Goal: Information Seeking & Learning: Learn about a topic

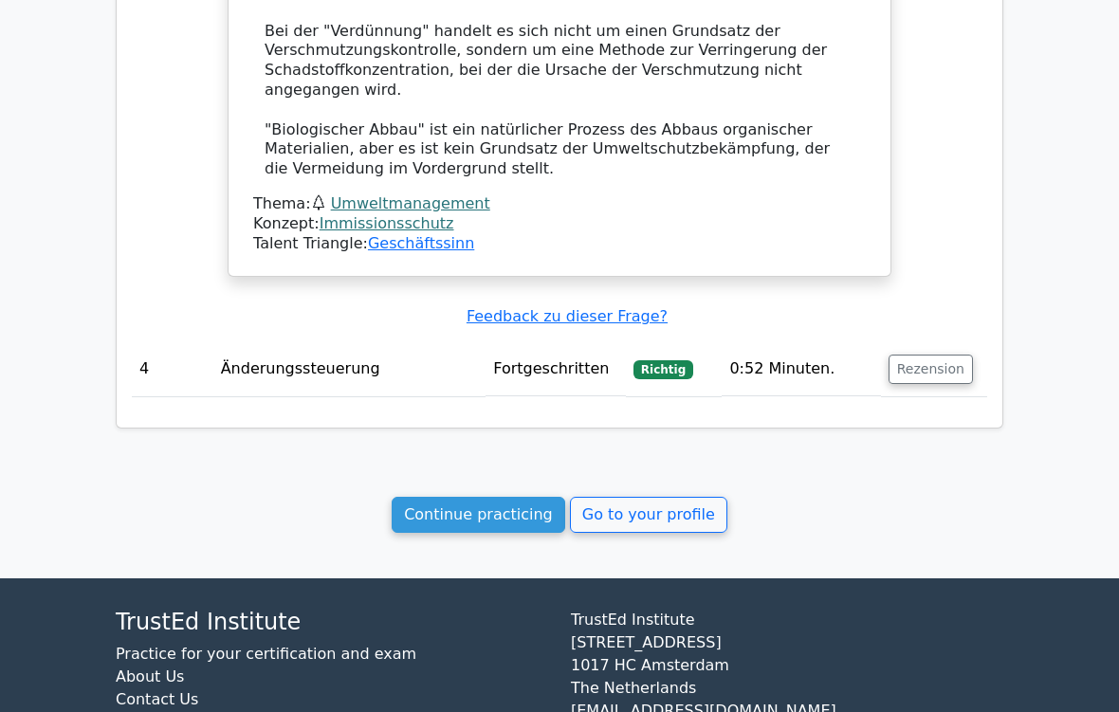
scroll to position [2768, 0]
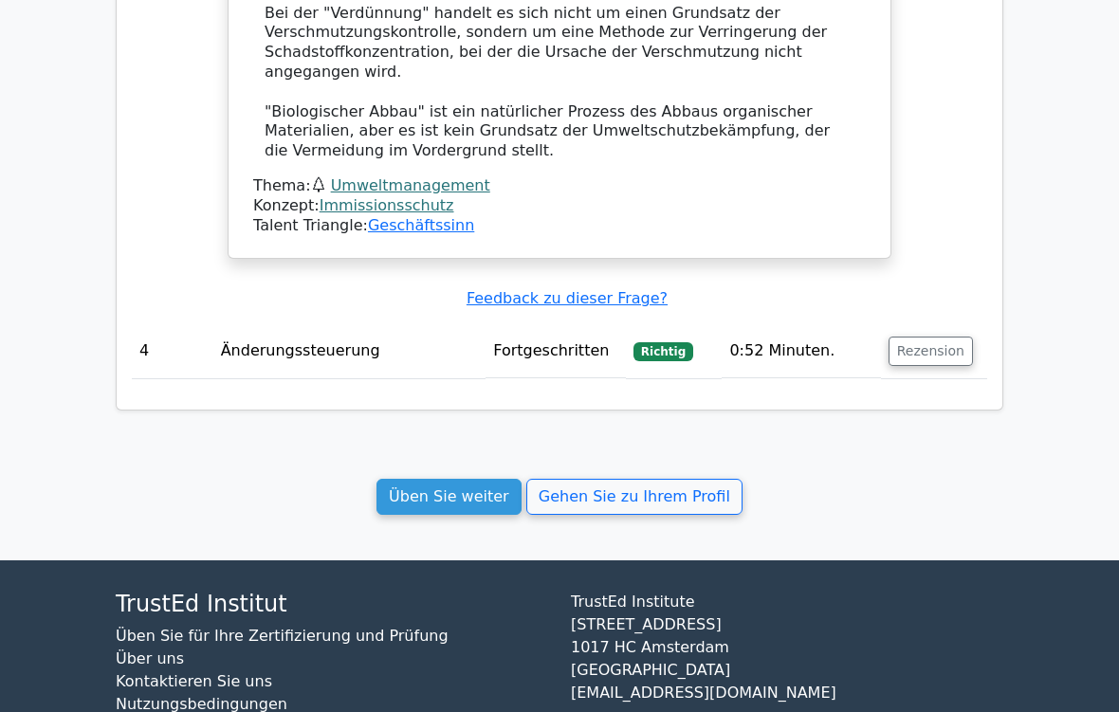
click at [512, 479] on link "Üben Sie weiter" at bounding box center [448, 497] width 145 height 36
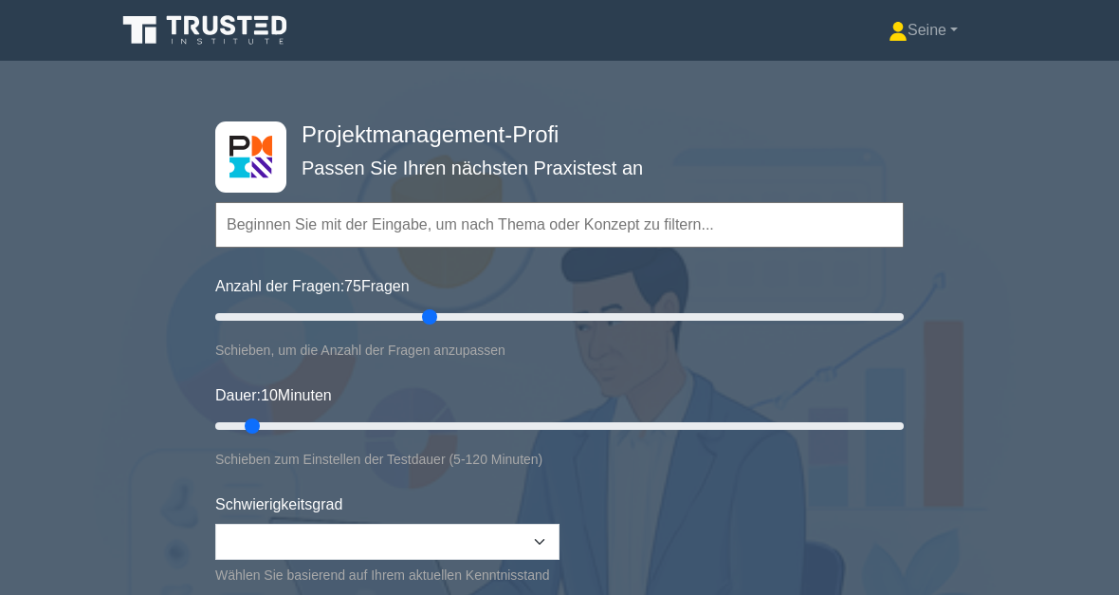
click at [427, 305] on input "Anzahl der Fragen: 75 Fragen" at bounding box center [559, 316] width 688 height 23
click at [292, 323] on input "Anzahl der Fragen: 65 Fragen" at bounding box center [559, 316] width 688 height 23
type input "15"
click at [258, 321] on input "Anzahl der Fragen: 25 Fragen" at bounding box center [559, 316] width 688 height 23
type input "20"
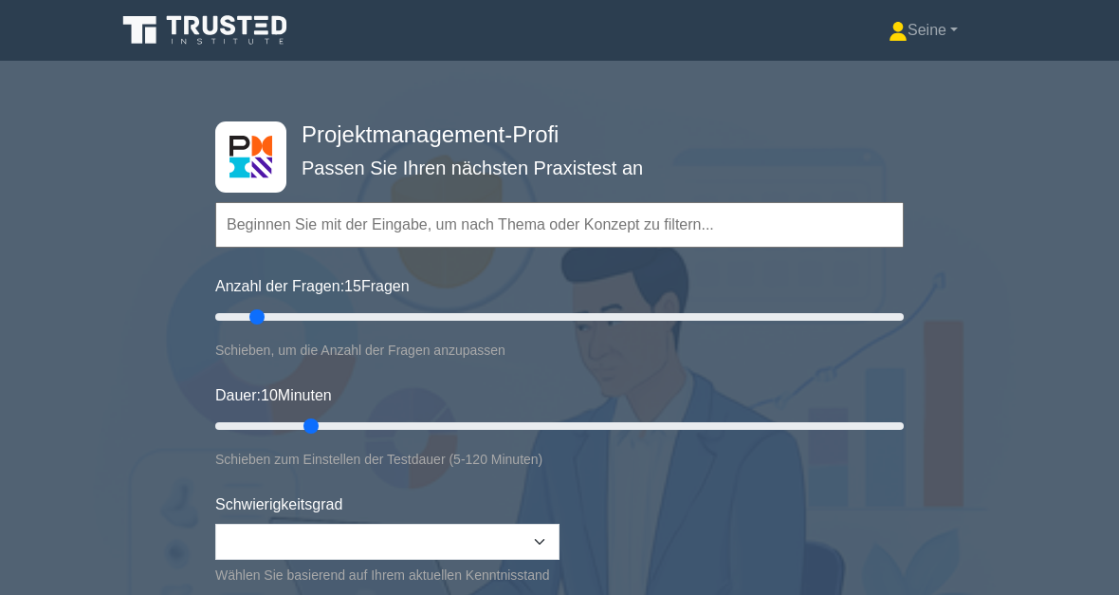
click at [305, 431] on input "Dauer: 10 Minuten" at bounding box center [559, 425] width 688 height 23
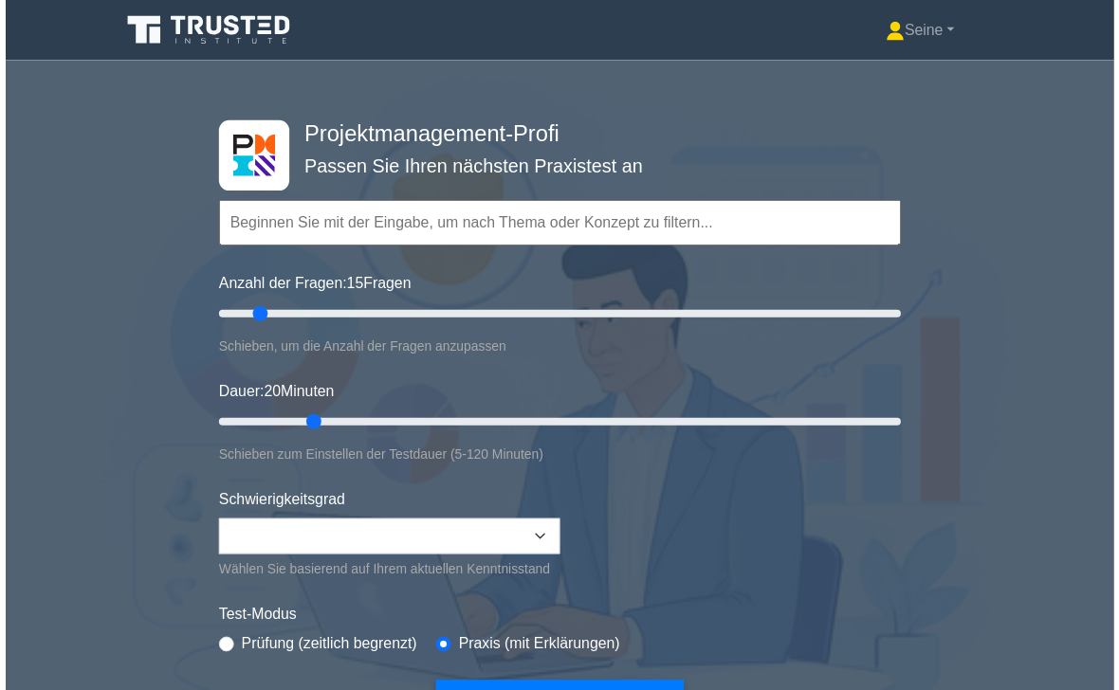
scroll to position [102, 0]
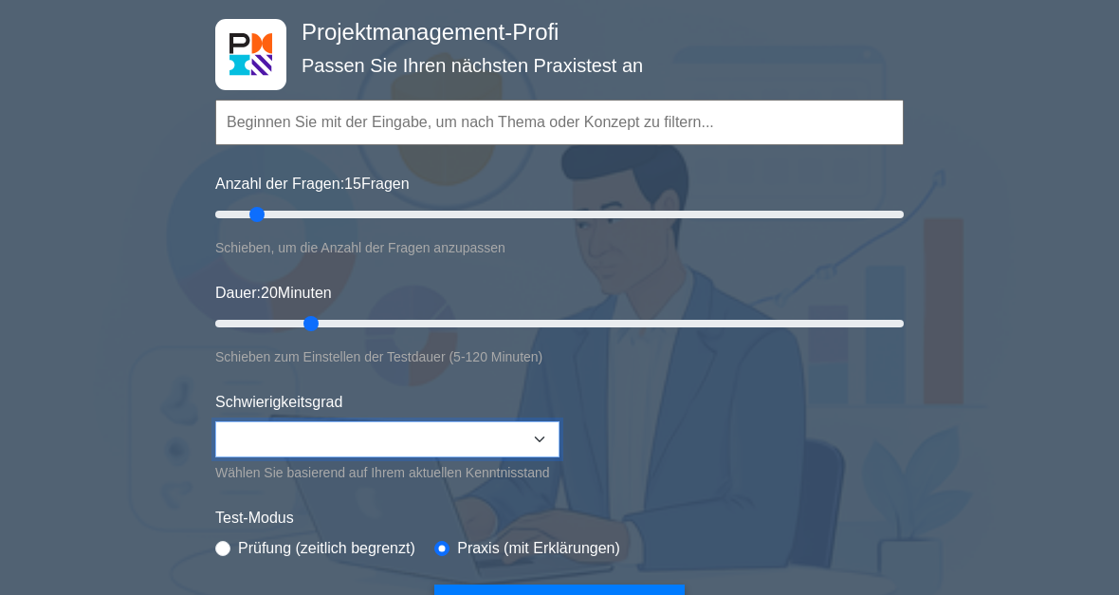
click at [541, 439] on select "Beginner Intermediate Expert" at bounding box center [387, 439] width 344 height 36
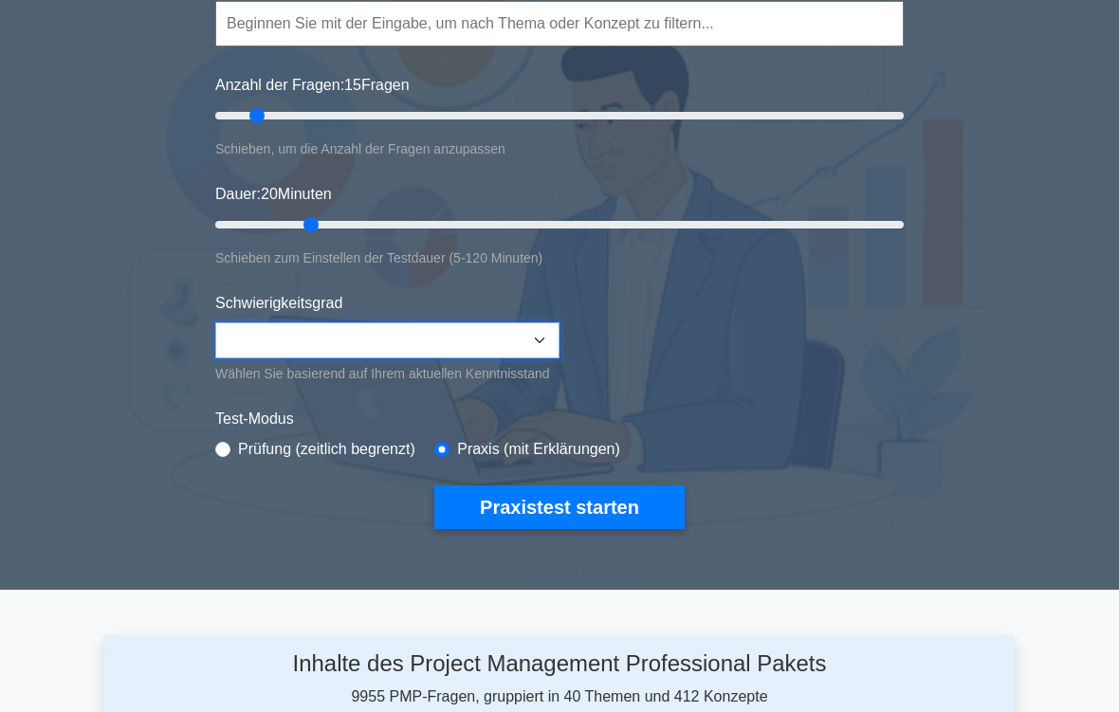
scroll to position [201, 0]
click at [629, 529] on button "Praxistest starten" at bounding box center [559, 508] width 250 height 44
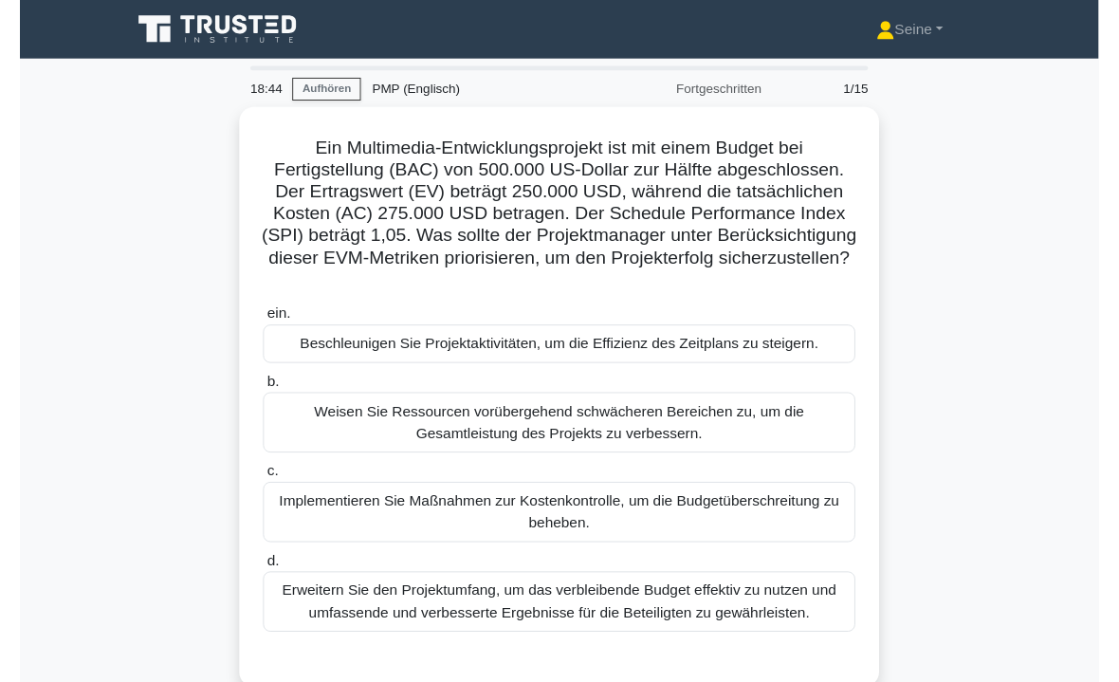
scroll to position [114, 0]
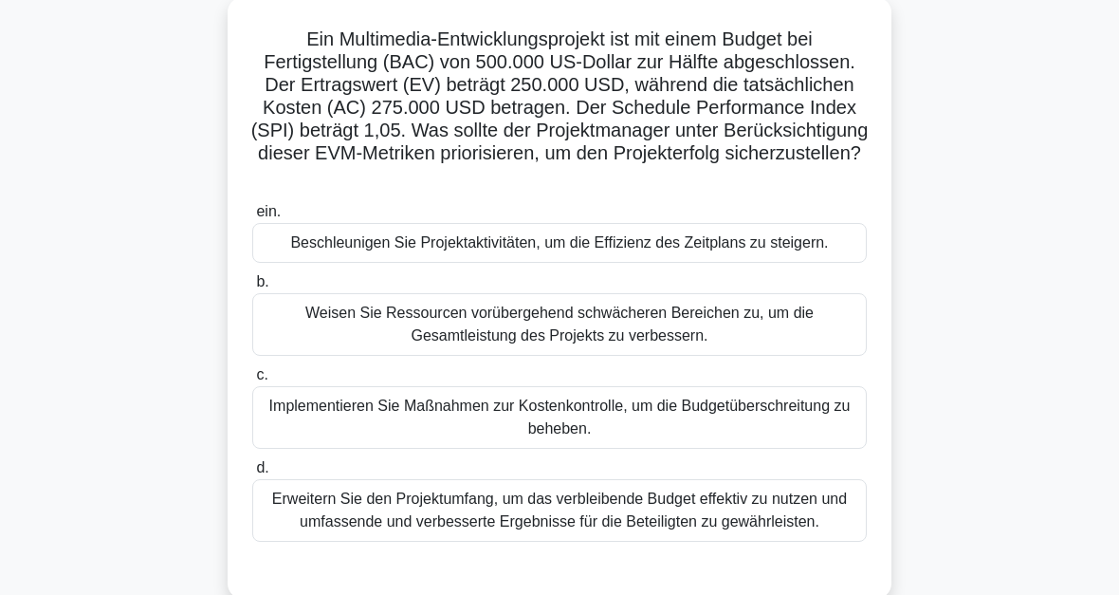
click at [609, 449] on div "Implementieren Sie Maßnahmen zur Kostenkontrolle, um die Budgetüberschreitung z…" at bounding box center [559, 417] width 615 height 63
click at [252, 381] on input "c. Implementieren Sie Maßnahmen zur Kostenkontrolle, um die Budgetüberschreitun…" at bounding box center [252, 375] width 0 height 12
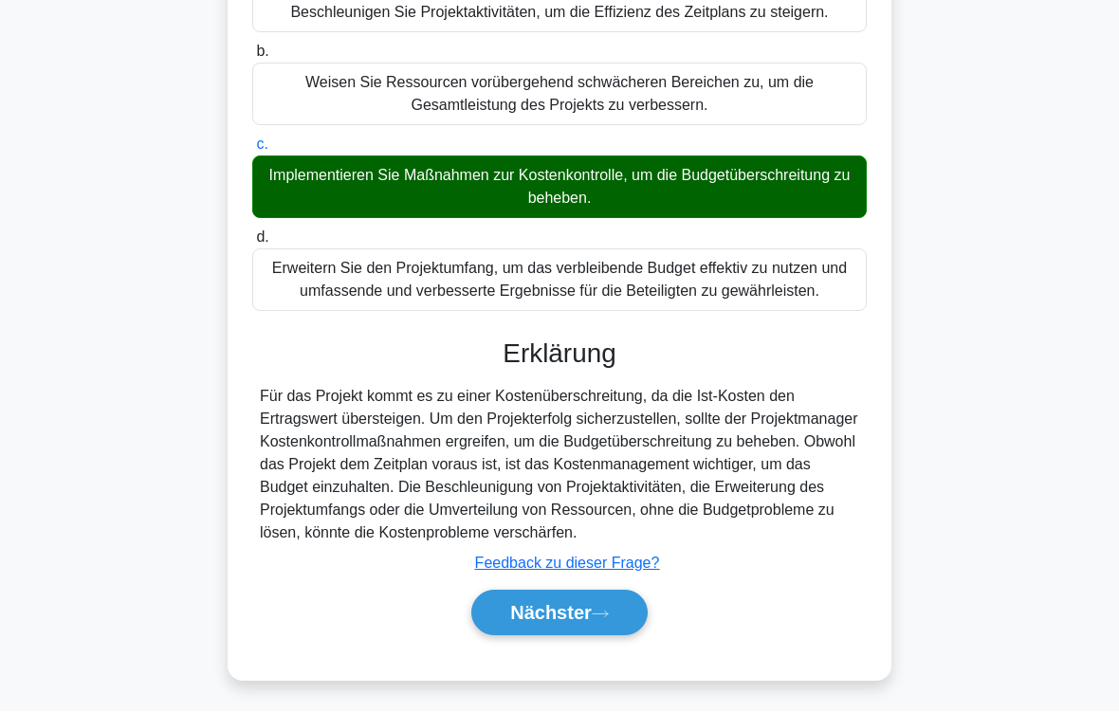
scroll to position [412, 0]
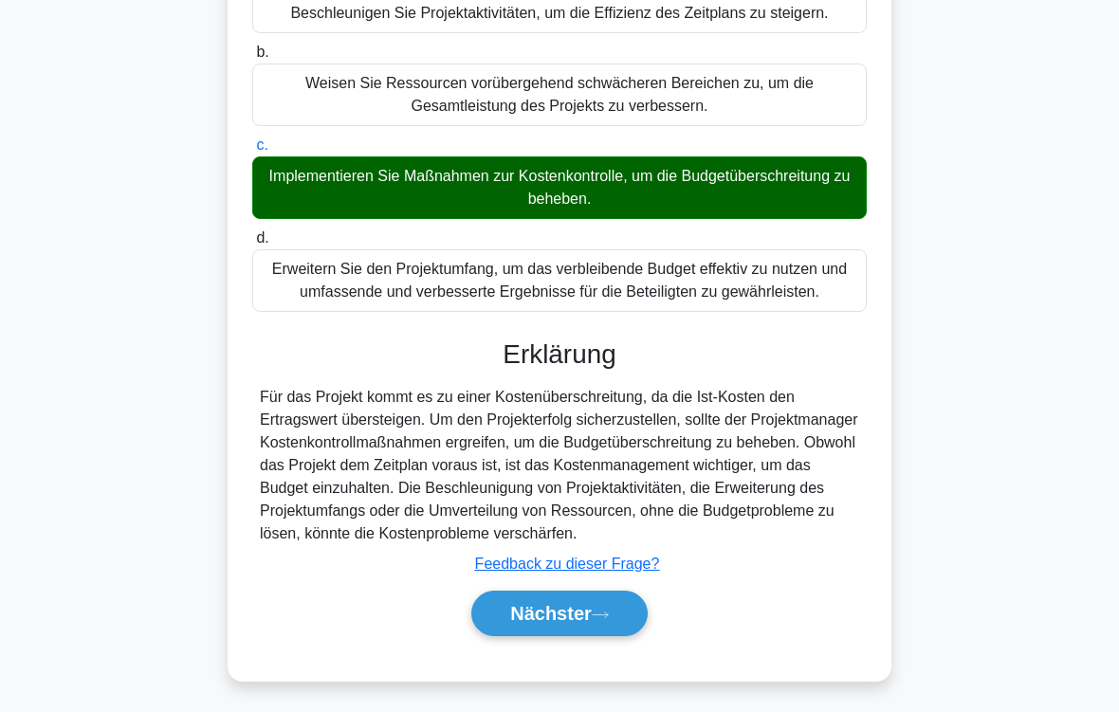
click at [606, 594] on icon at bounding box center [600, 615] width 17 height 10
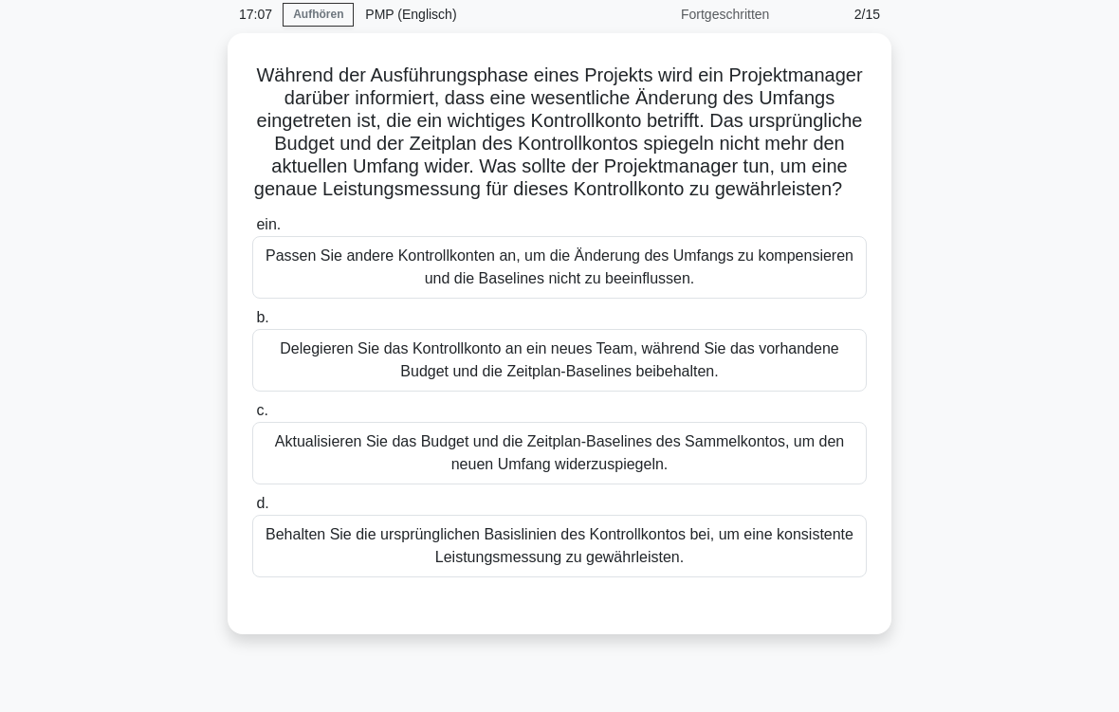
scroll to position [78, 0]
click at [780, 485] on div "Aktualisieren Sie das Budget und die Zeitplan-Baselines des Sammelkontos, um de…" at bounding box center [559, 453] width 615 height 63
click at [252, 417] on input "c. Aktualisieren Sie das Budget und die Zeitplan-Baselines des Sammelkontos, um…" at bounding box center [252, 411] width 0 height 12
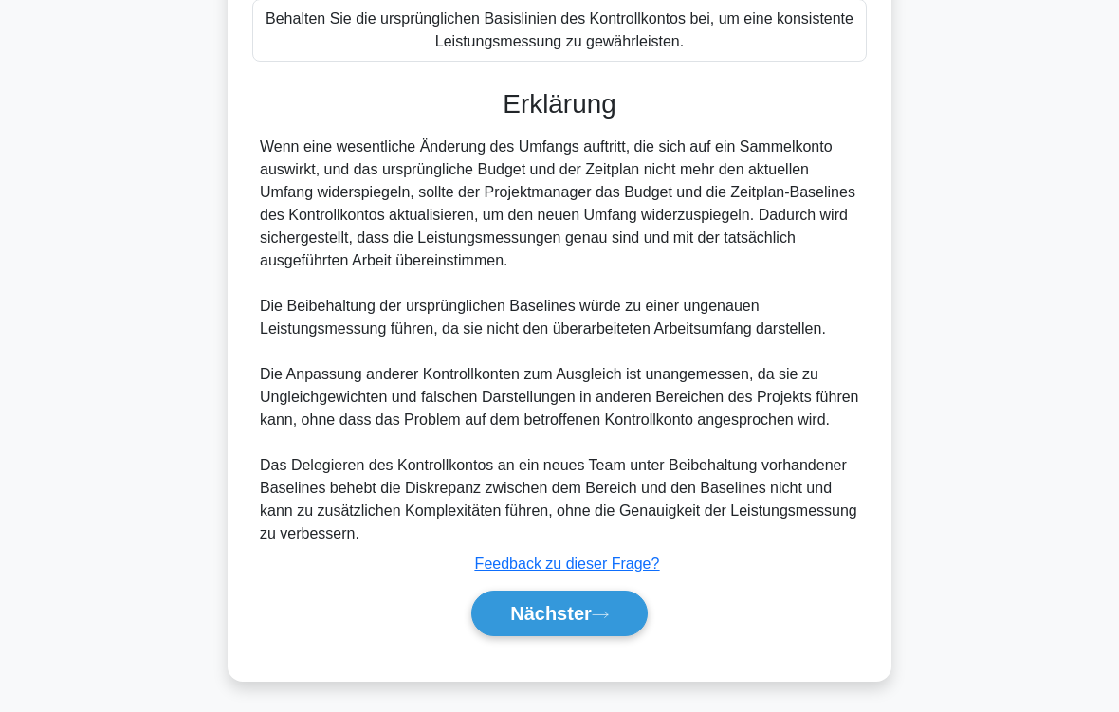
scroll to position [707, 0]
click at [570, 594] on button "Nächster" at bounding box center [559, 614] width 176 height 46
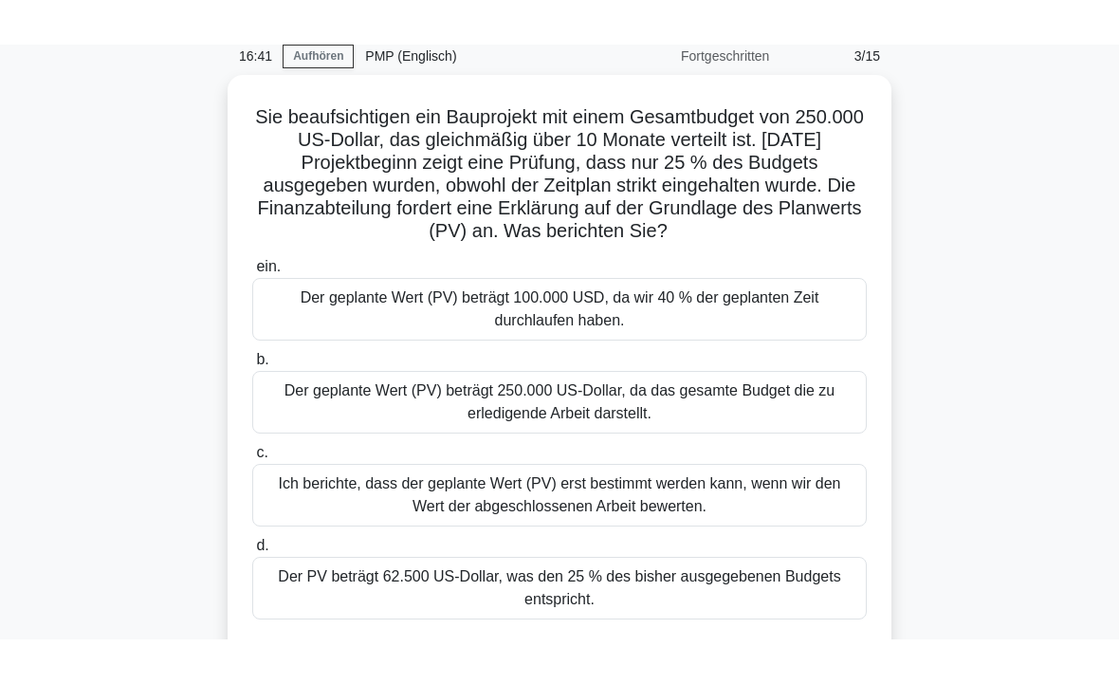
scroll to position [81, 0]
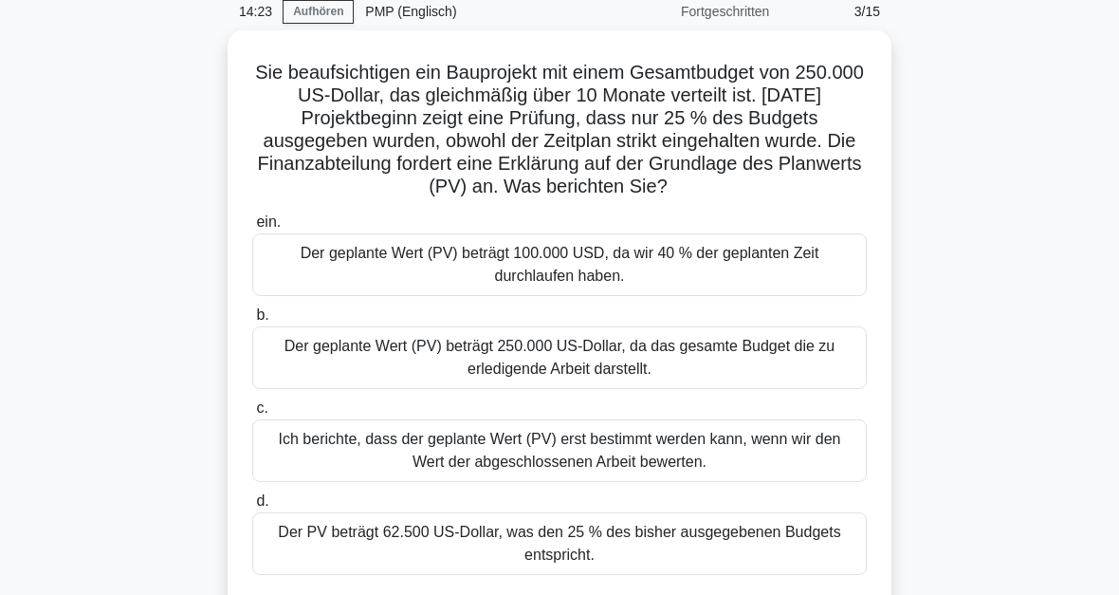
click at [632, 560] on div "Der PV beträgt 62.500 US-Dollar, was den 25 % des bisher ausgegebenen Budgets e…" at bounding box center [559, 543] width 615 height 63
click at [252, 507] on input "d. Der PV beträgt 62.500 US-Dollar, was den 25 % des bisher ausgegebenen Budget…" at bounding box center [252, 501] width 0 height 12
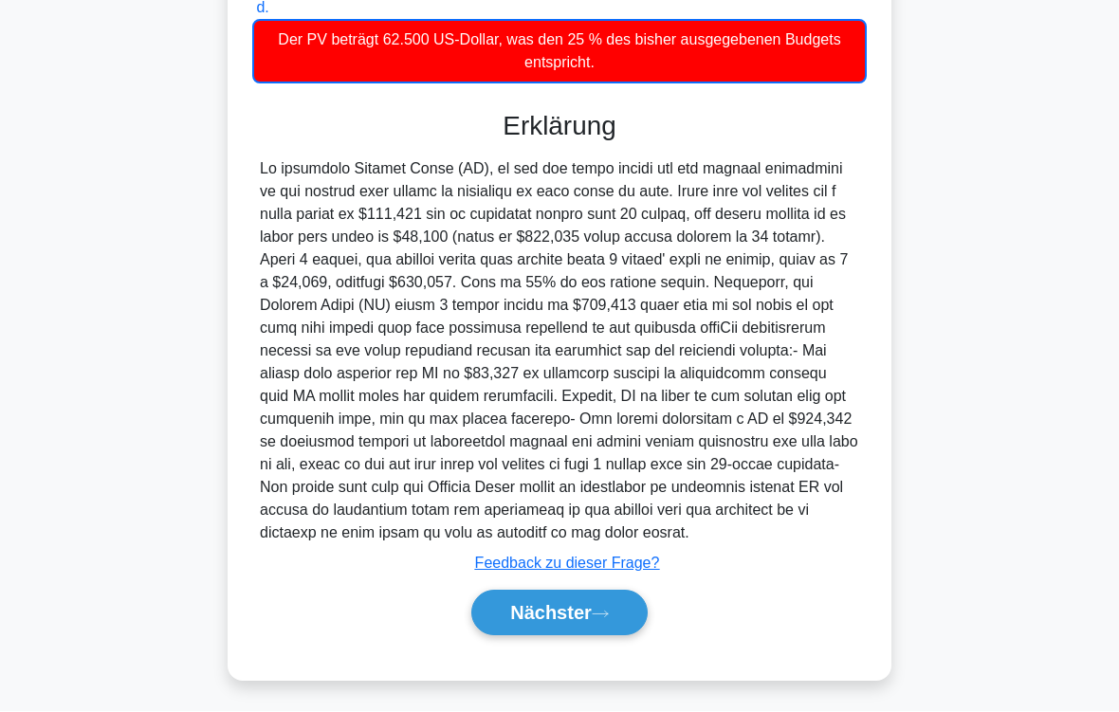
scroll to position [641, 0]
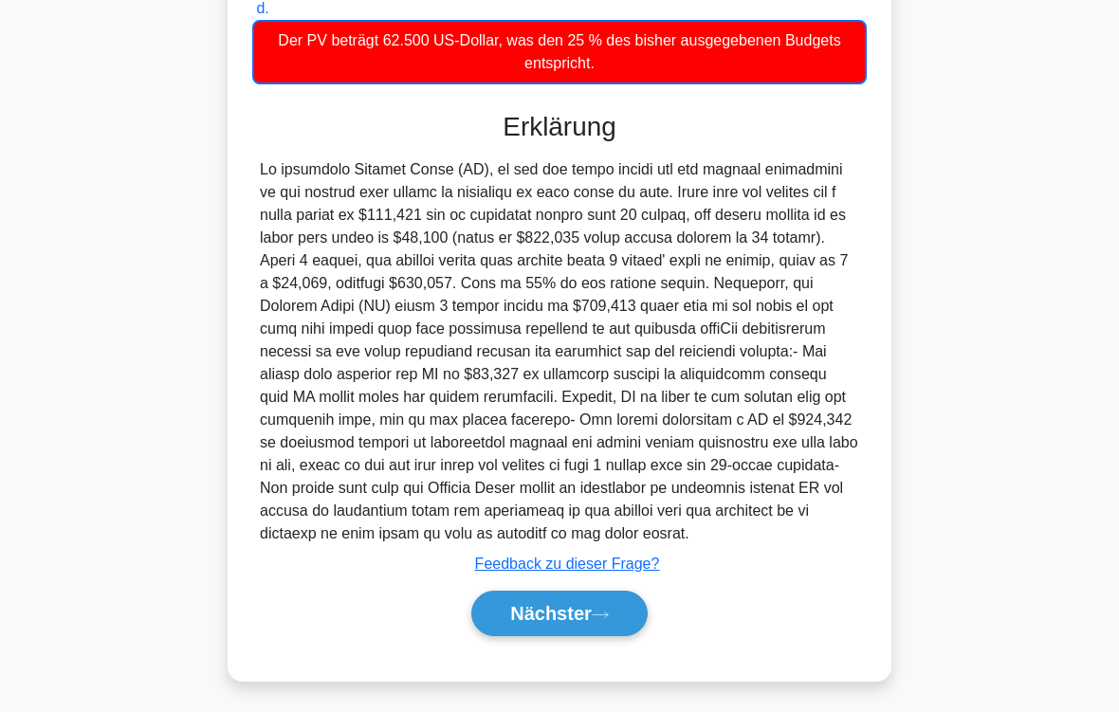
click at [596, 594] on icon at bounding box center [600, 615] width 17 height 10
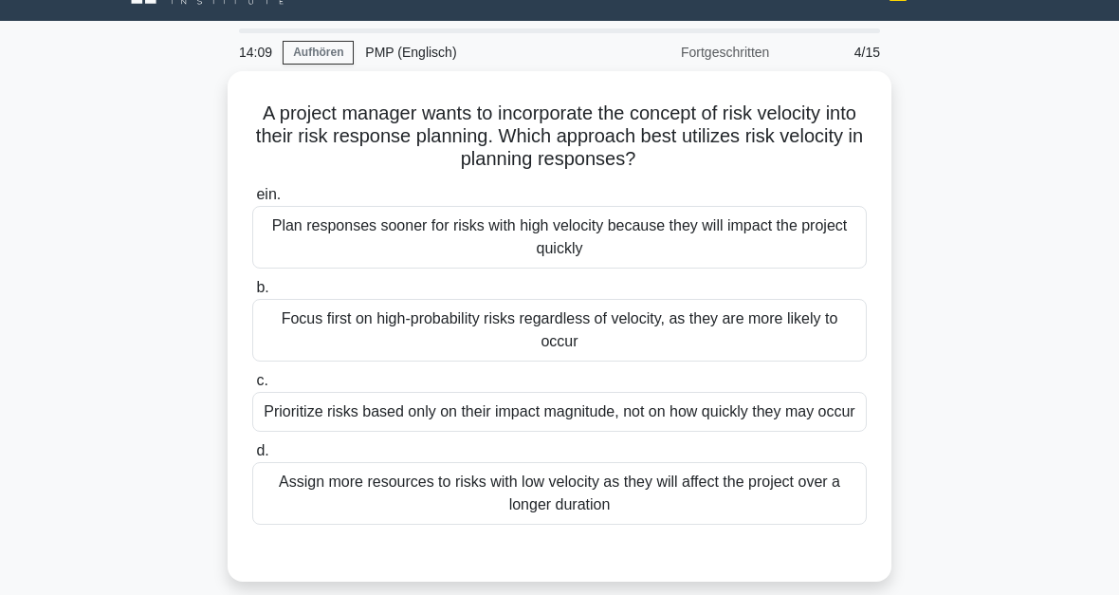
scroll to position [0, 0]
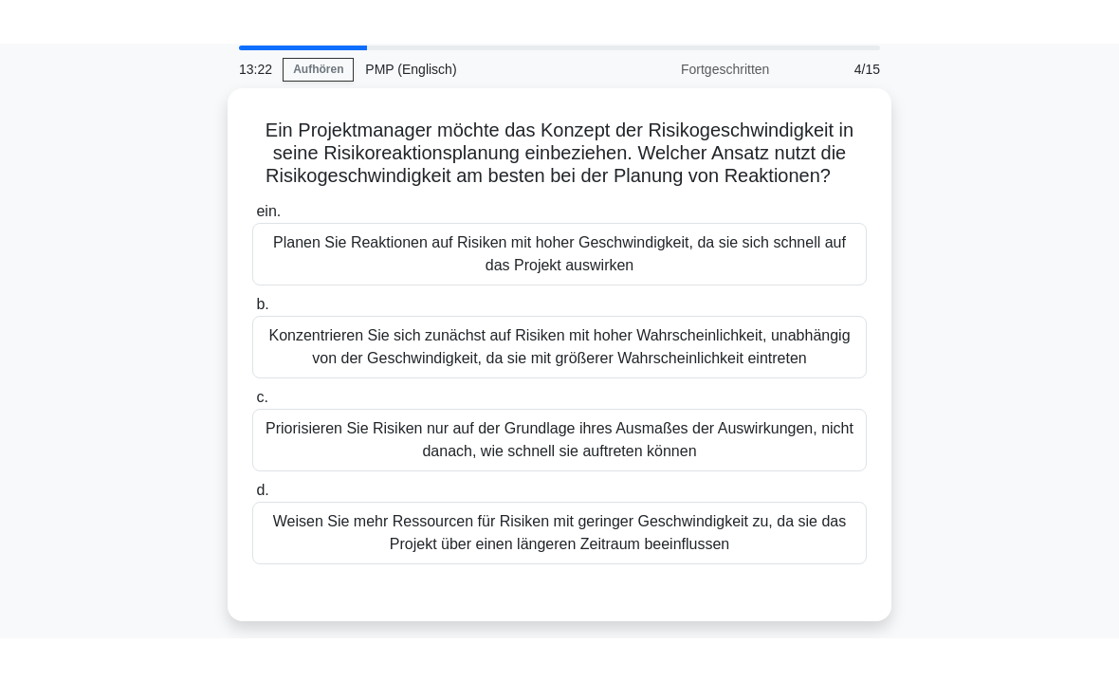
scroll to position [37, 0]
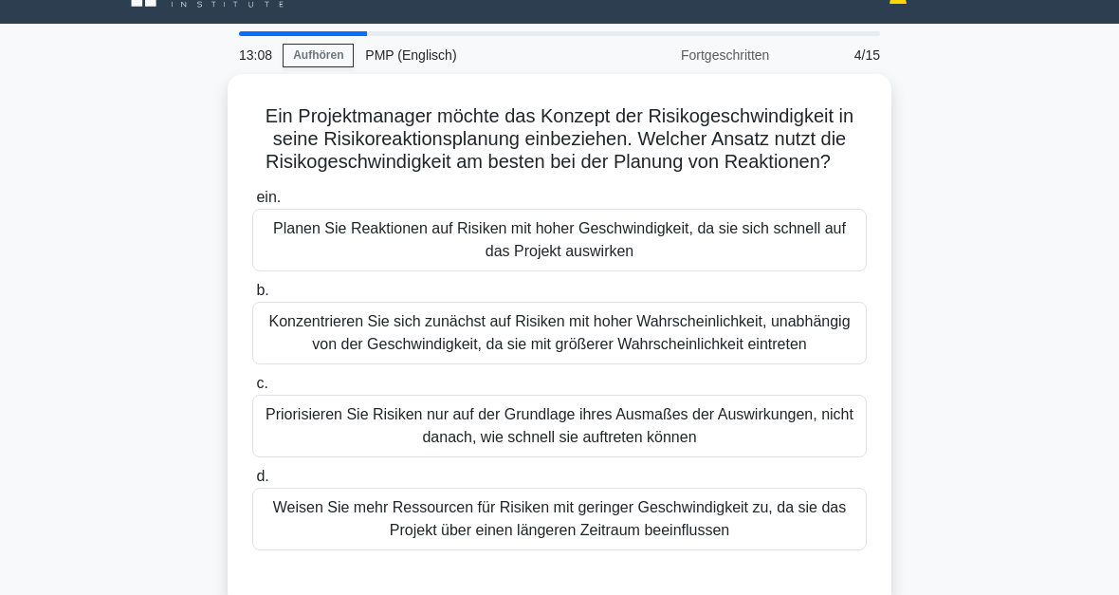
click at [642, 271] on div "Planen Sie Reaktionen auf Risiken mit hoher Geschwindigkeit, da sie sich schnel…" at bounding box center [559, 240] width 615 height 63
click at [252, 204] on input "ein. Planen Sie Reaktionen auf Risiken mit hoher Geschwindigkeit, da sie sich s…" at bounding box center [252, 198] width 0 height 12
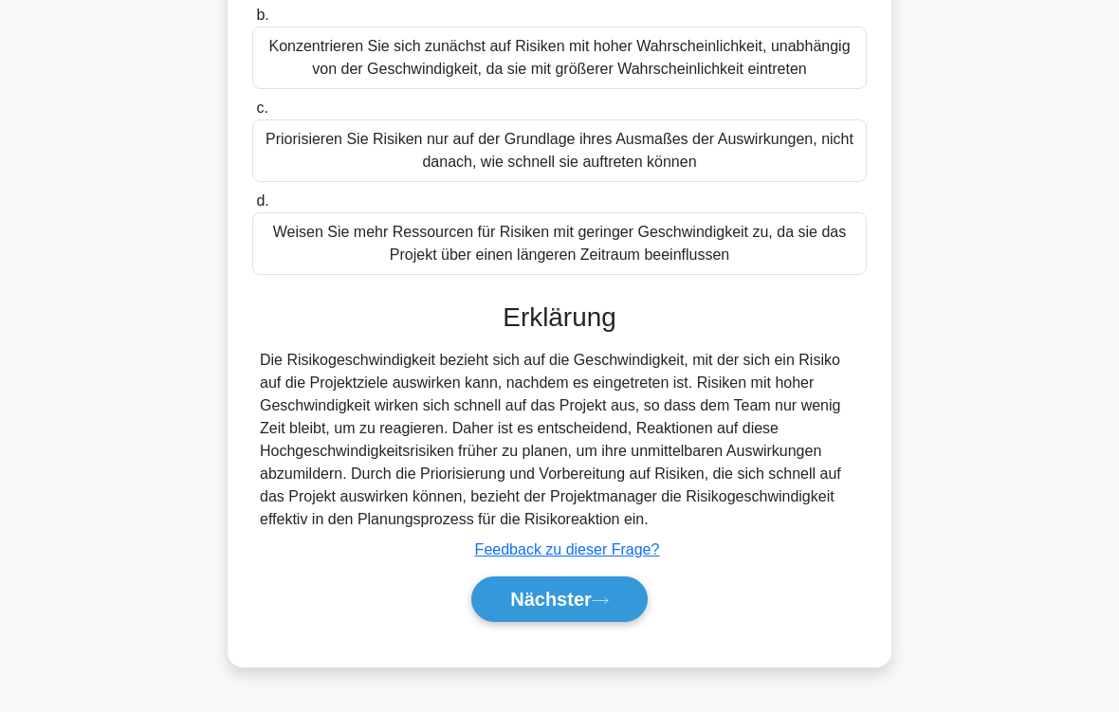
scroll to position [366, 0]
click at [562, 622] on button "Nächster" at bounding box center [559, 600] width 176 height 46
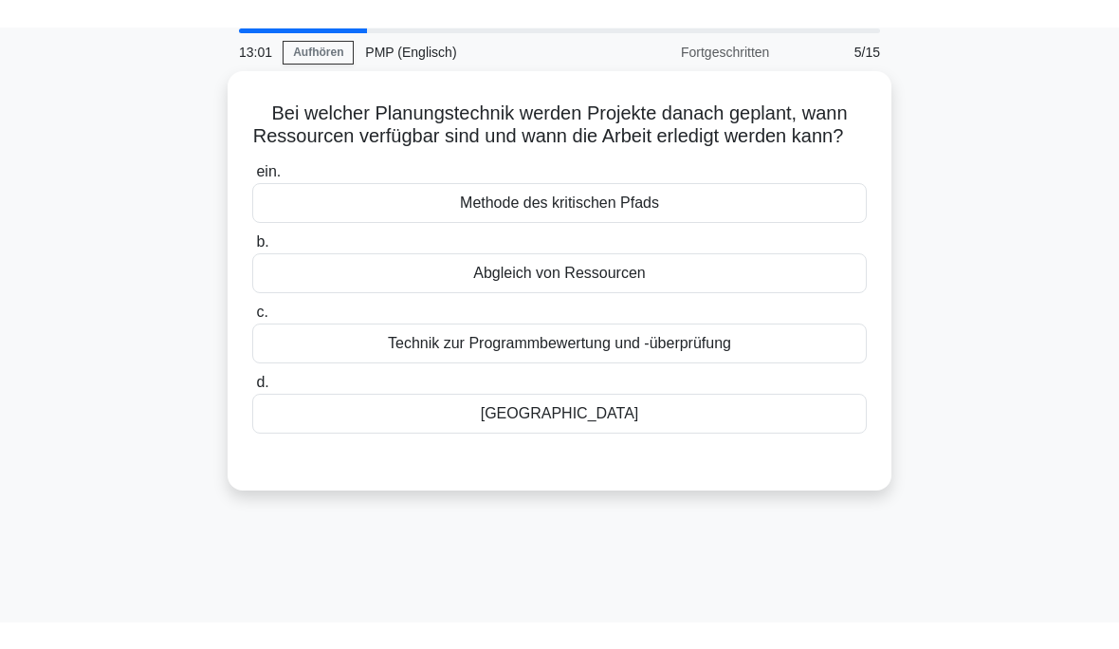
scroll to position [67, 0]
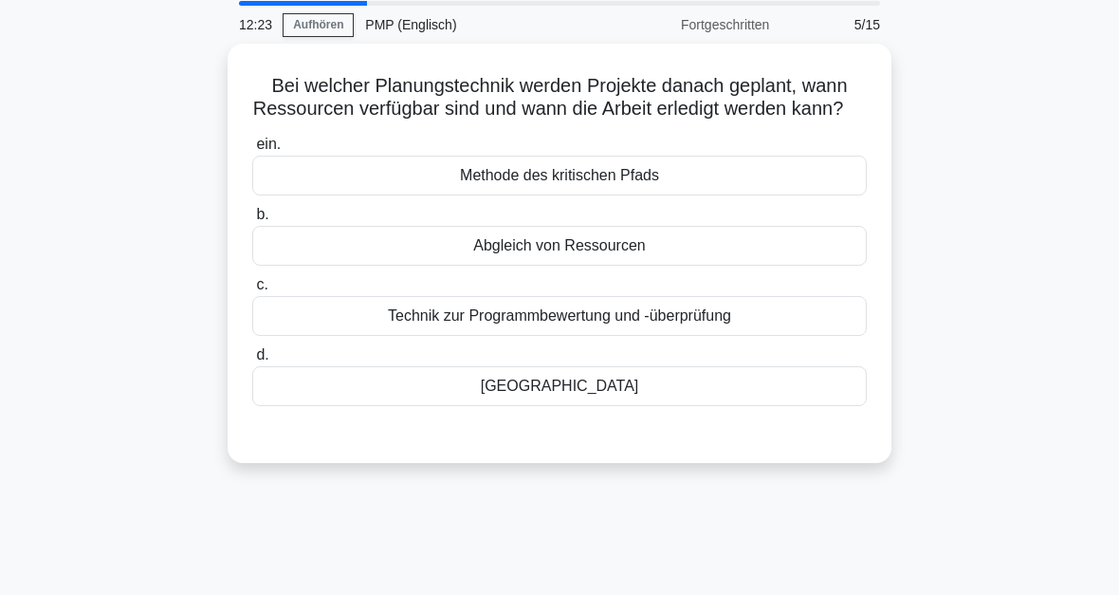
click at [631, 266] on div "Abgleich von Ressourcen" at bounding box center [559, 246] width 615 height 40
click at [252, 221] on input "b. Abgleich von Ressourcen" at bounding box center [252, 215] width 0 height 12
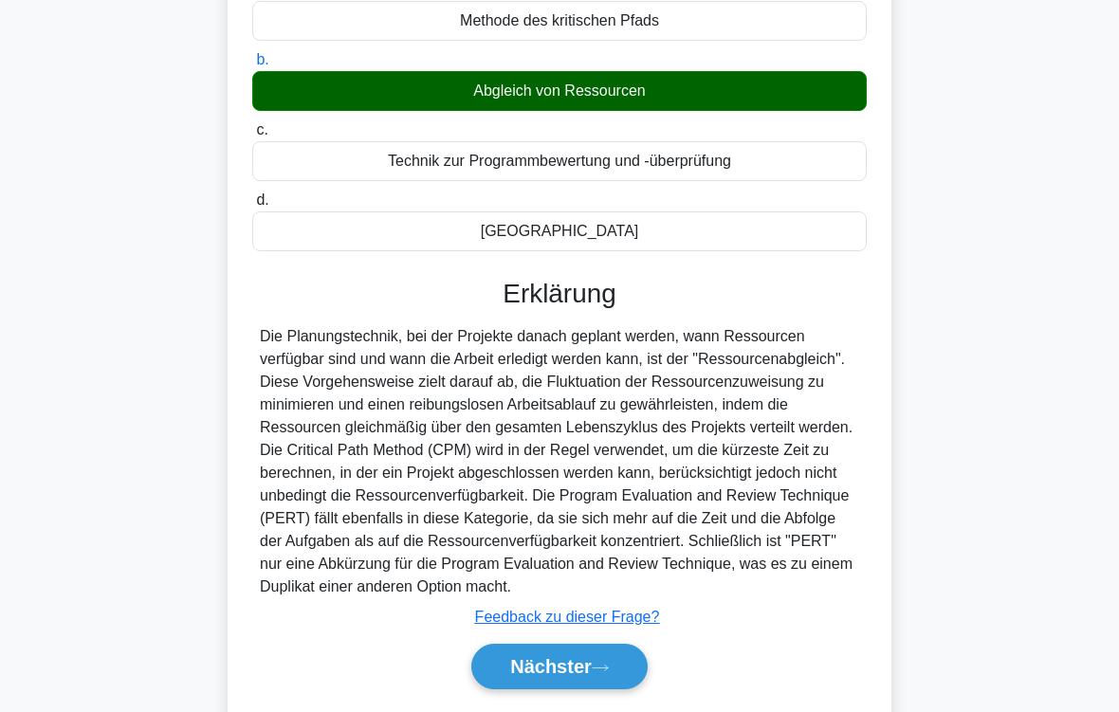
scroll to position [321, 0]
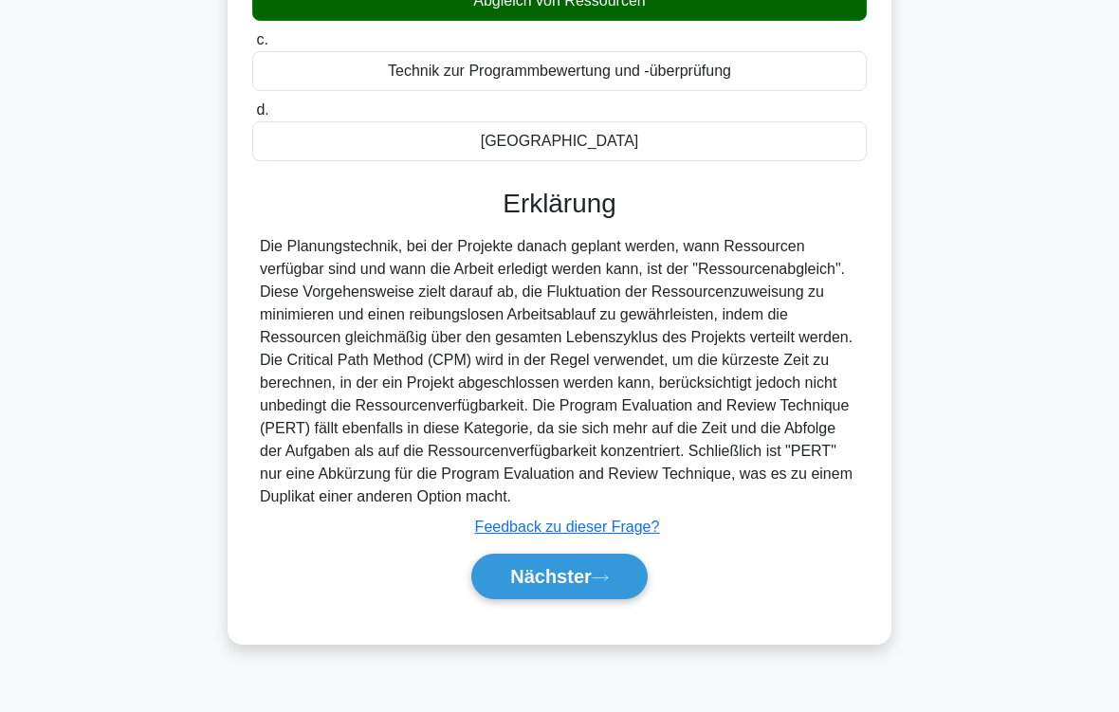
click at [589, 587] on font "Nächster" at bounding box center [551, 576] width 82 height 21
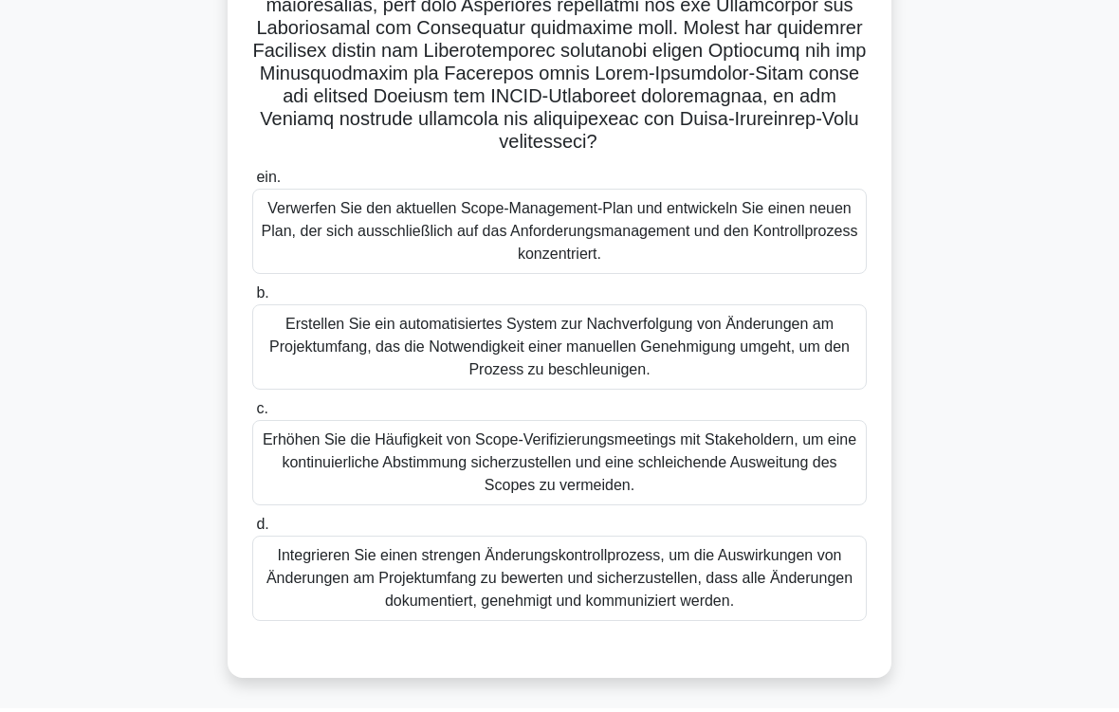
scroll to position [604, 0]
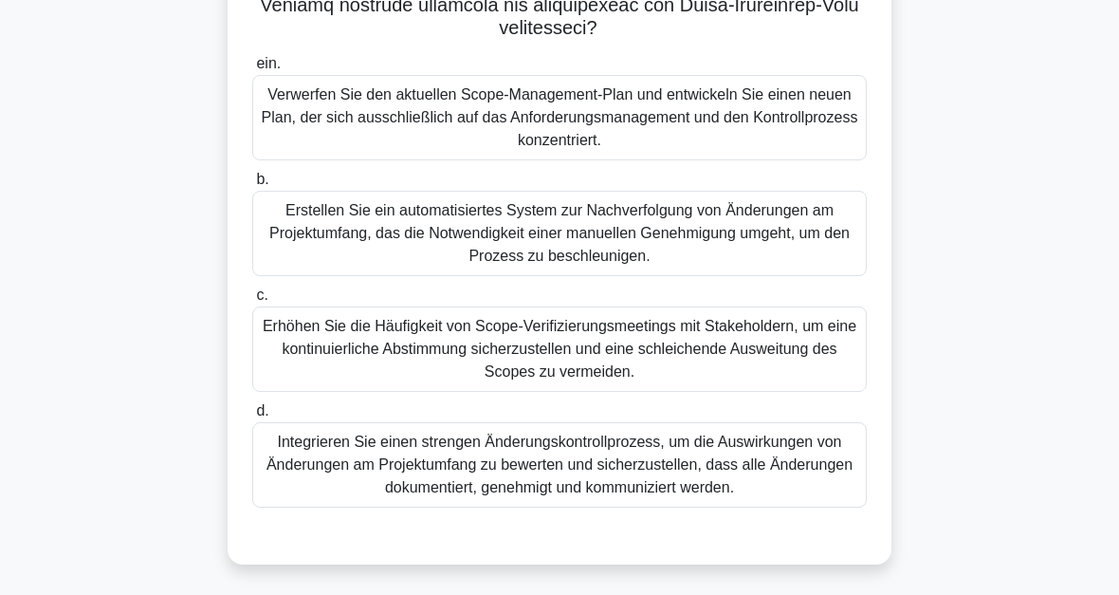
click at [626, 444] on div "Integrieren Sie einen strengen Änderungskontrollprozess, um die Auswirkungen vo…" at bounding box center [559, 464] width 615 height 85
click at [252, 417] on input "d. Integrieren Sie einen strengen Änderungskontrollprozess, um die Auswirkungen…" at bounding box center [252, 411] width 0 height 12
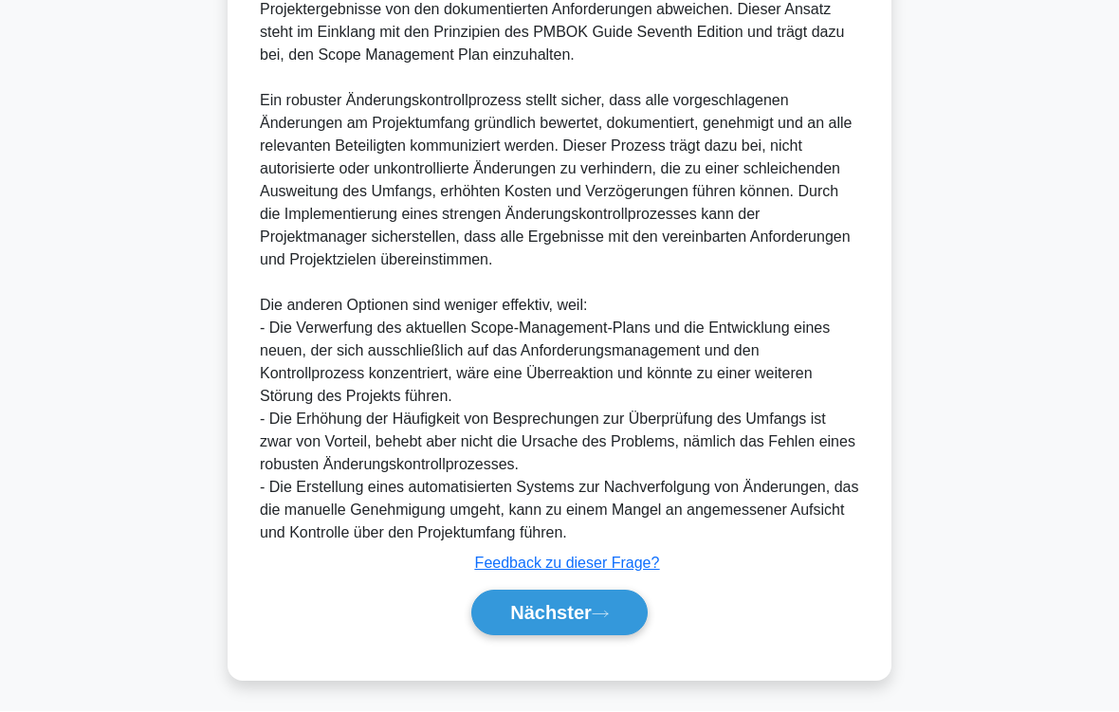
scroll to position [1276, 0]
click at [570, 615] on font "Nächster" at bounding box center [551, 613] width 82 height 21
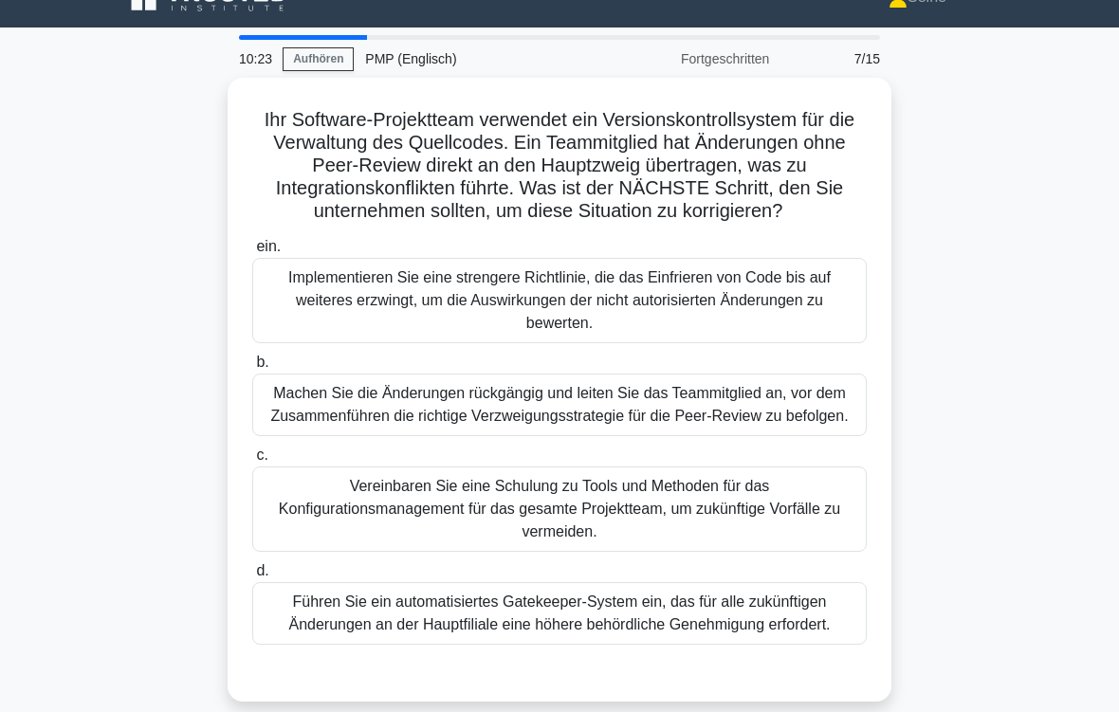
scroll to position [33, 0]
click at [752, 436] on div "Machen Sie die Änderungen rückgängig und leiten Sie das Teammitglied an, vor de…" at bounding box center [559, 405] width 615 height 63
click at [252, 369] on input "b. Machen Sie die Änderungen rückgängig und leiten Sie das Teammitglied an, vor…" at bounding box center [252, 363] width 0 height 12
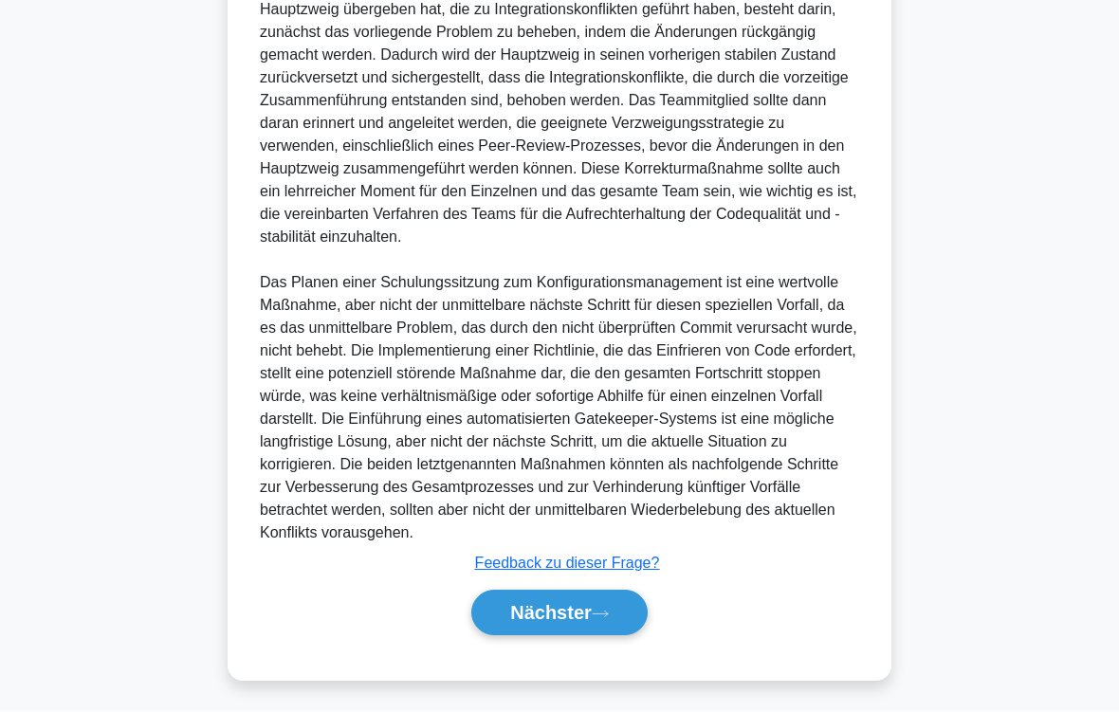
scroll to position [912, 0]
click at [565, 616] on font "Nächster" at bounding box center [551, 613] width 82 height 21
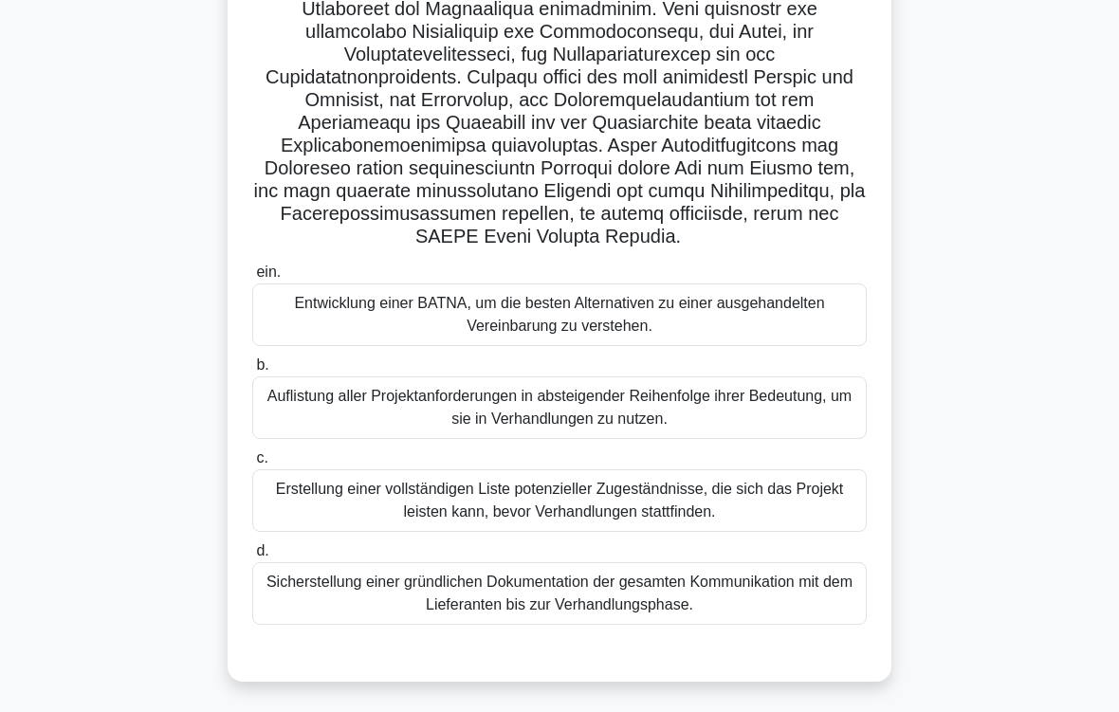
scroll to position [585, 0]
click at [784, 427] on div "Auflistung aller Projektanforderungen in absteigender Reihenfolge ihrer Bedeutu…" at bounding box center [559, 407] width 615 height 63
click at [252, 372] on input "b. Auflistung aller Projektanforderungen in absteigender Reihenfolge ihrer Bede…" at bounding box center [252, 365] width 0 height 12
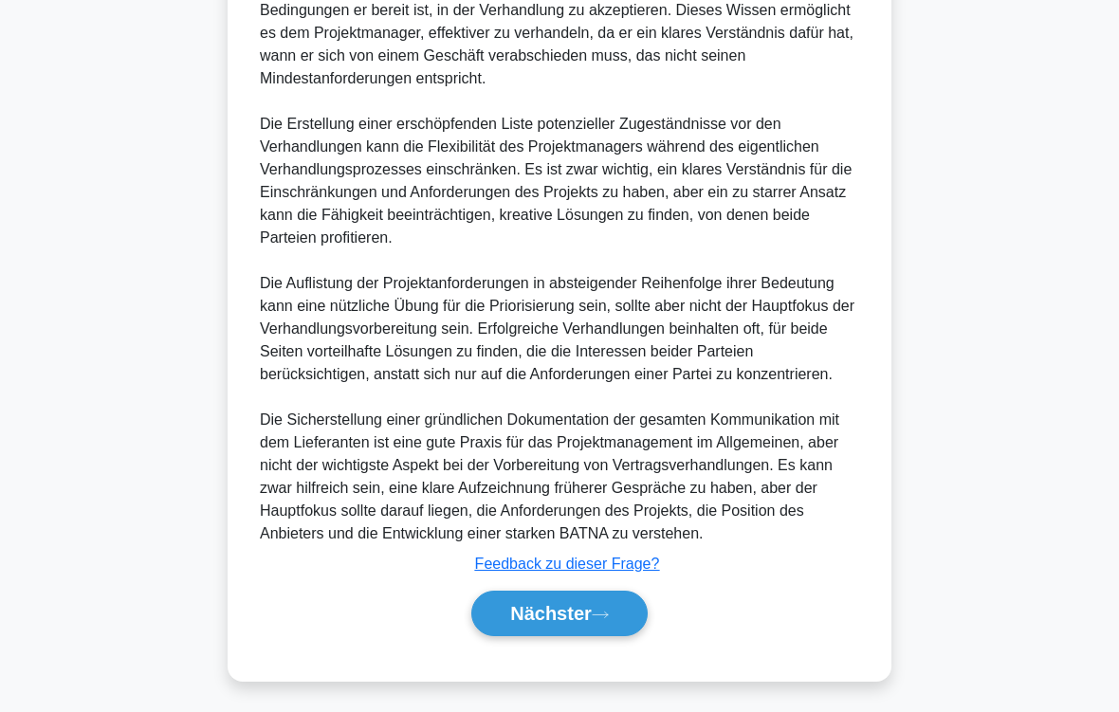
scroll to position [1529, 0]
click at [574, 618] on font "Nächster" at bounding box center [551, 613] width 82 height 21
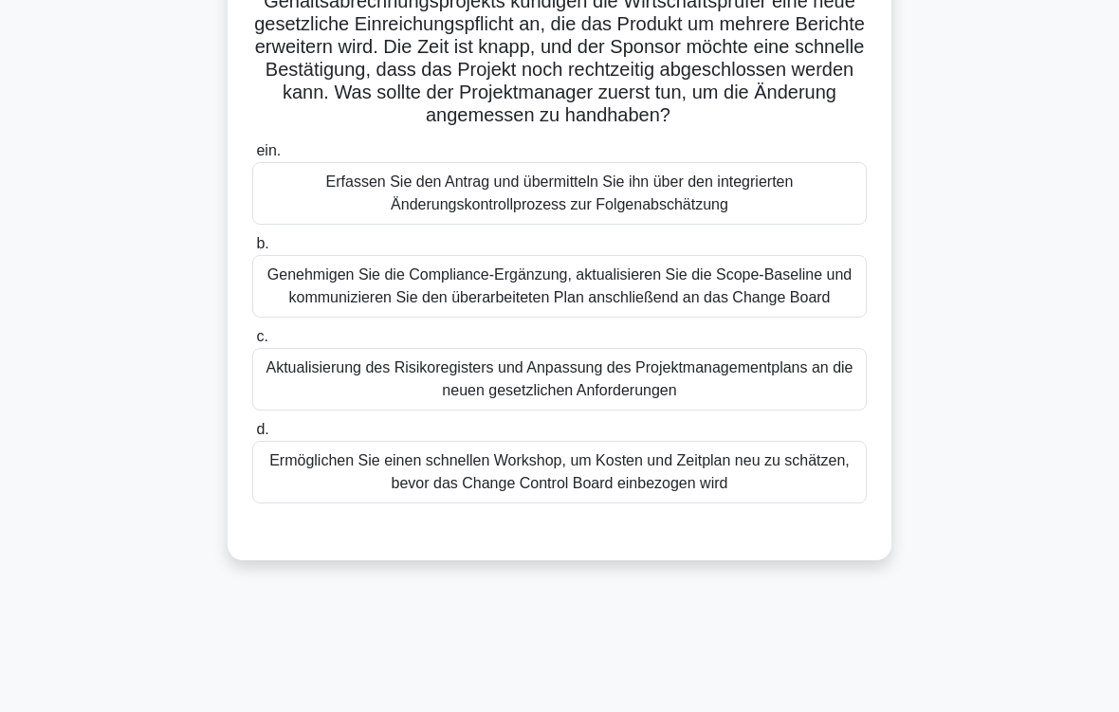
scroll to position [180, 0]
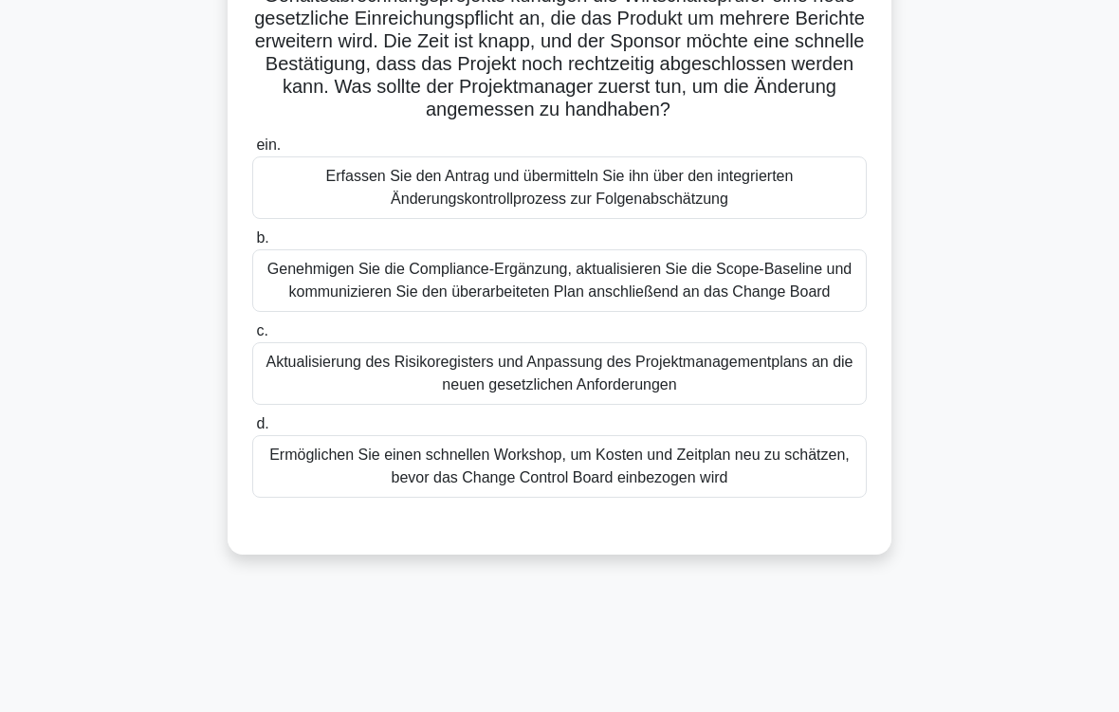
click at [784, 498] on div "Ermöglichen Sie einen schnellen Workshop, um Kosten und Zeitplan neu zu schätze…" at bounding box center [559, 466] width 615 height 63
click at [252, 431] on input "d. Ermöglichen Sie einen schnellen Workshop, um Kosten und Zeitplan neu zu schä…" at bounding box center [252, 424] width 0 height 12
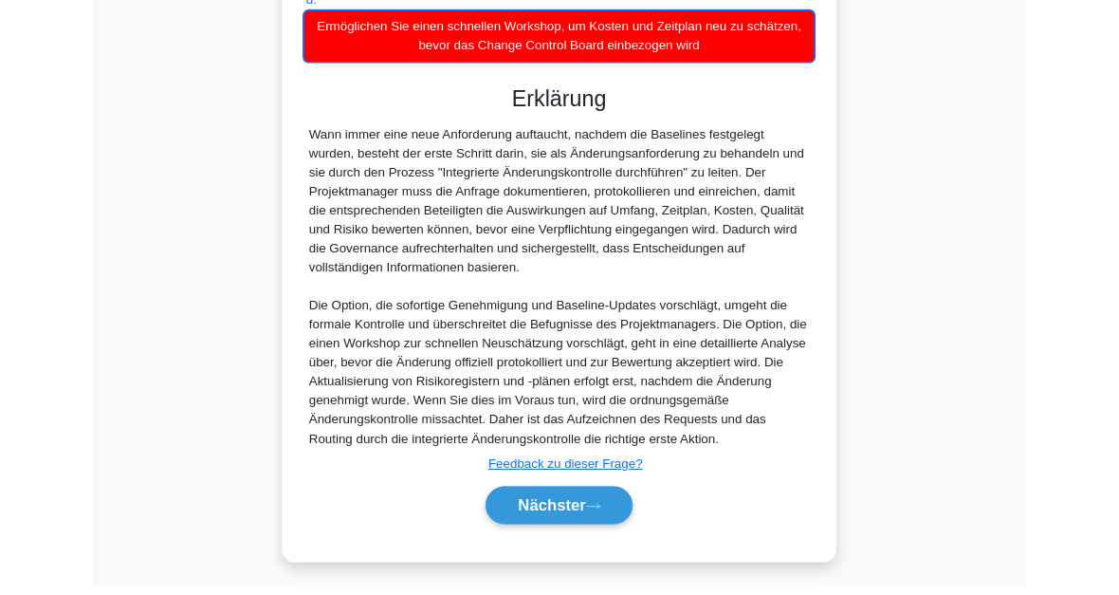
scroll to position [827, 0]
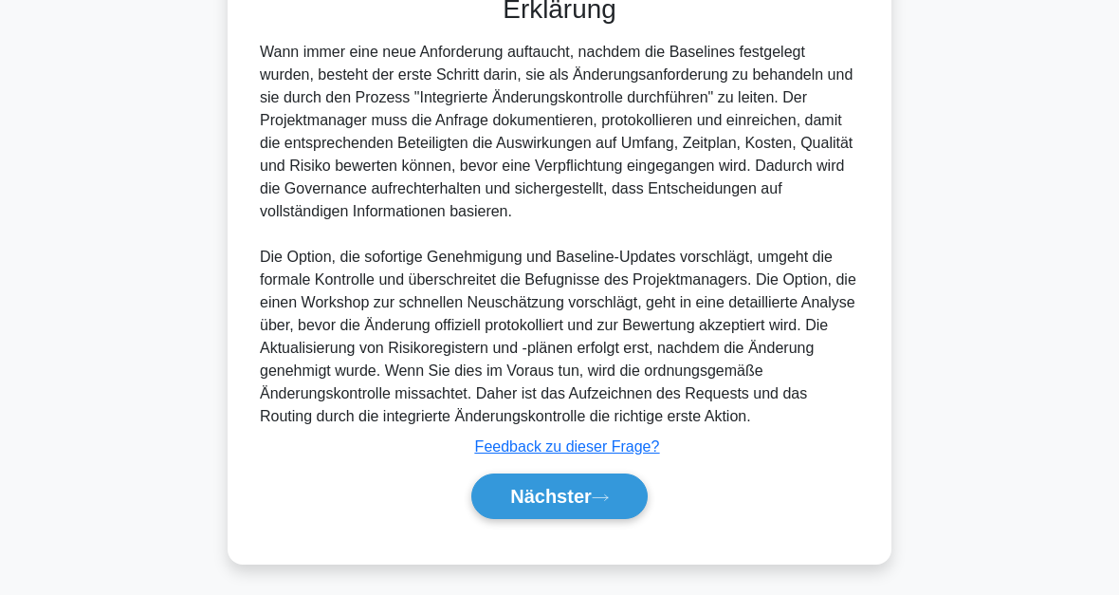
click at [603, 502] on button "Nächster" at bounding box center [559, 496] width 176 height 46
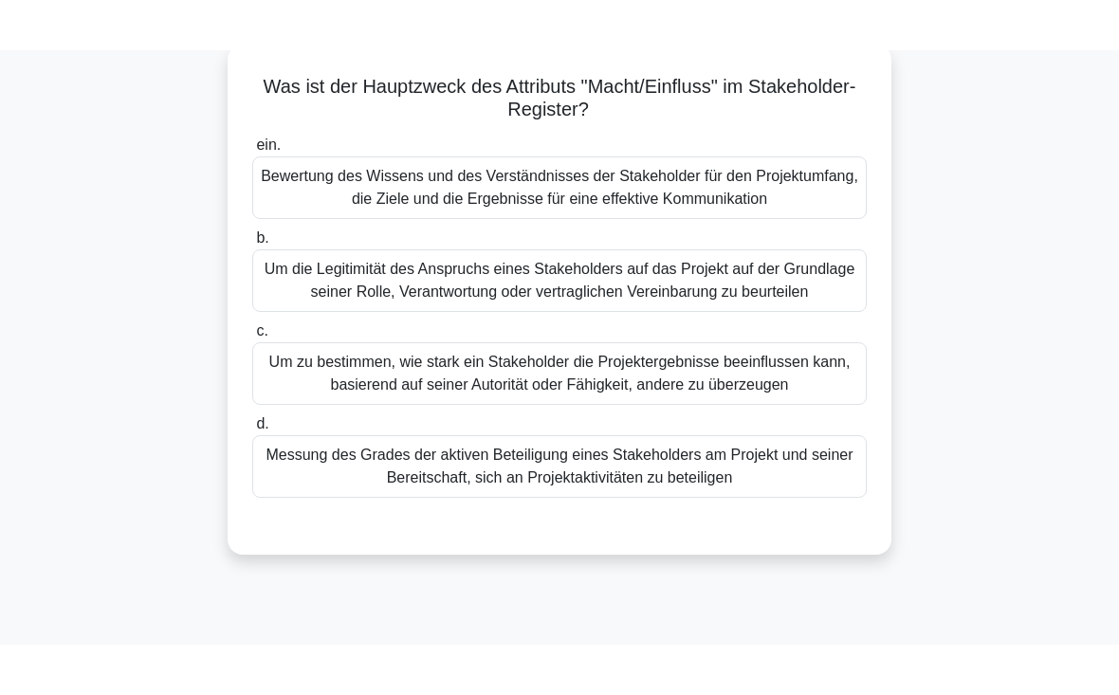
scroll to position [117, 0]
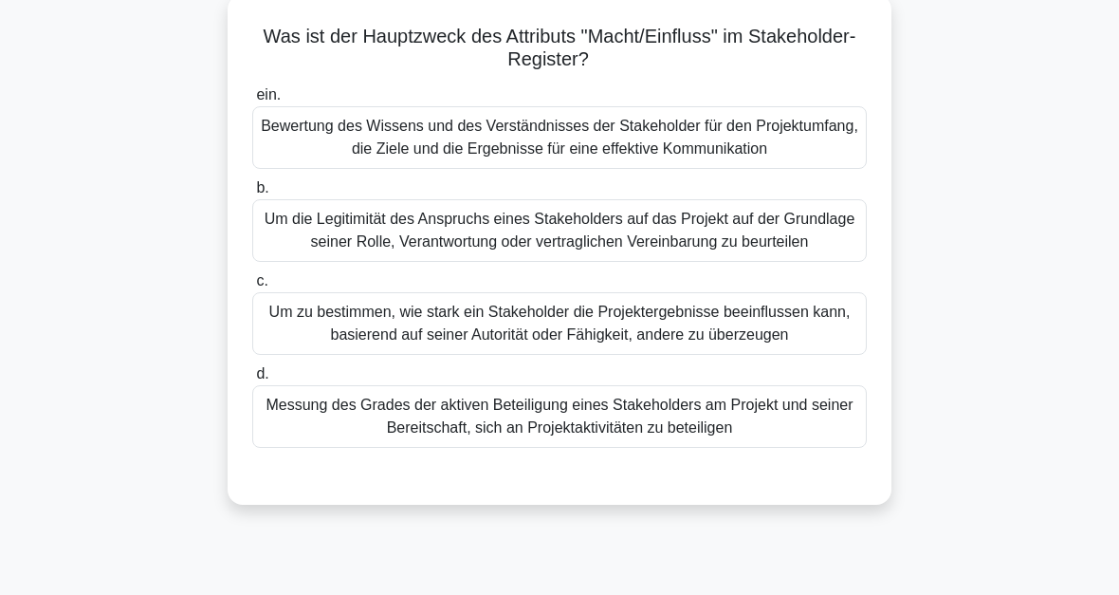
click at [542, 336] on div "Um zu bestimmen, wie stark ein Stakeholder die Projektergebnisse beeinflussen k…" at bounding box center [559, 323] width 615 height 63
click at [252, 287] on input "c. Um zu bestimmen, wie stark ein Stakeholder die Projektergebnisse beeinflusse…" at bounding box center [252, 281] width 0 height 12
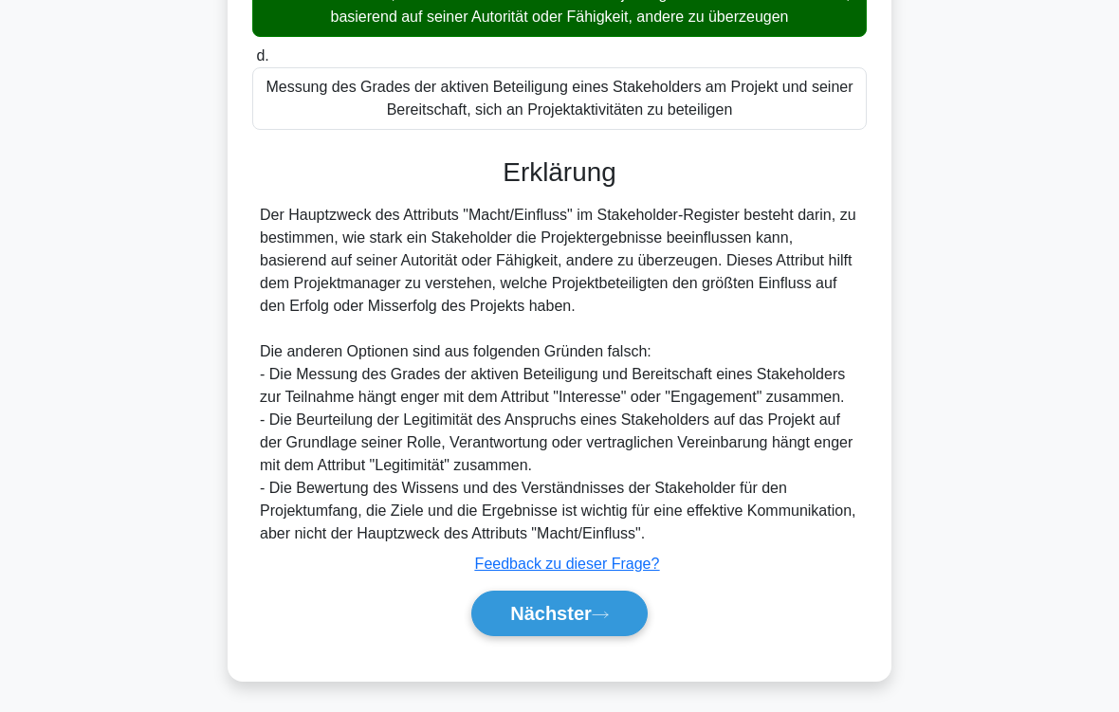
scroll to position [525, 0]
click at [607, 620] on button "Nächster" at bounding box center [559, 614] width 176 height 46
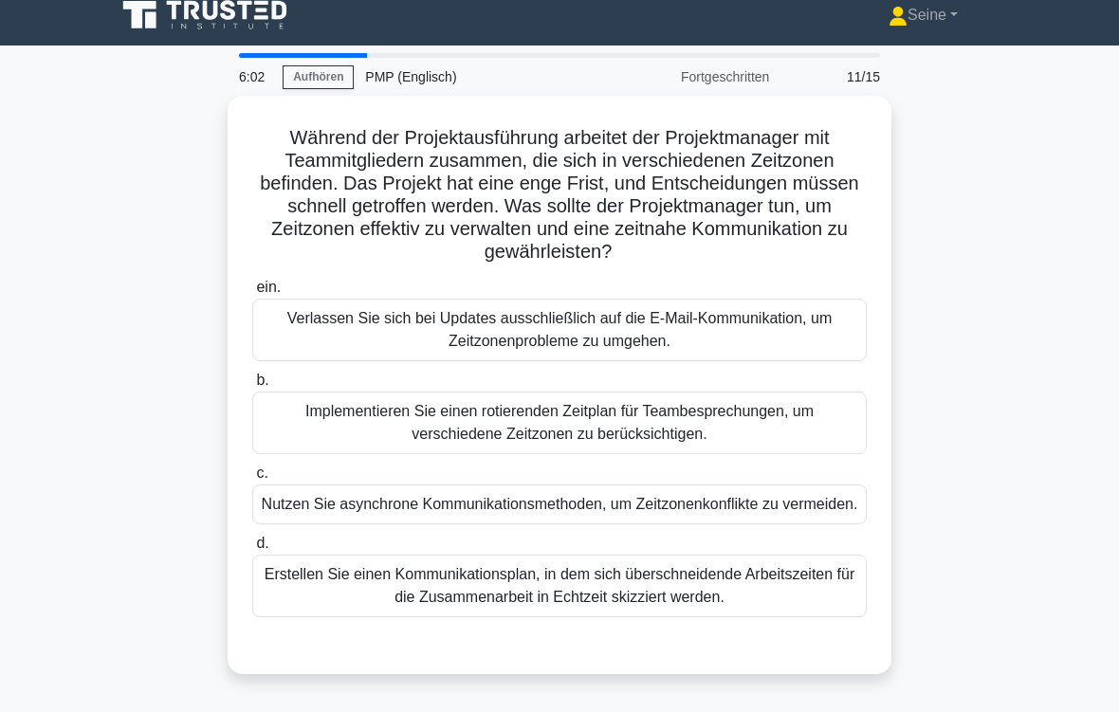
scroll to position [15, 0]
click at [722, 615] on div "Erstellen Sie einen Kommunikationsplan, in dem sich überschneidende Arbeitszeit…" at bounding box center [559, 586] width 615 height 63
click at [252, 550] on input "d. Erstellen Sie einen Kommunikationsplan, in dem sich überschneidende Arbeitsz…" at bounding box center [252, 544] width 0 height 12
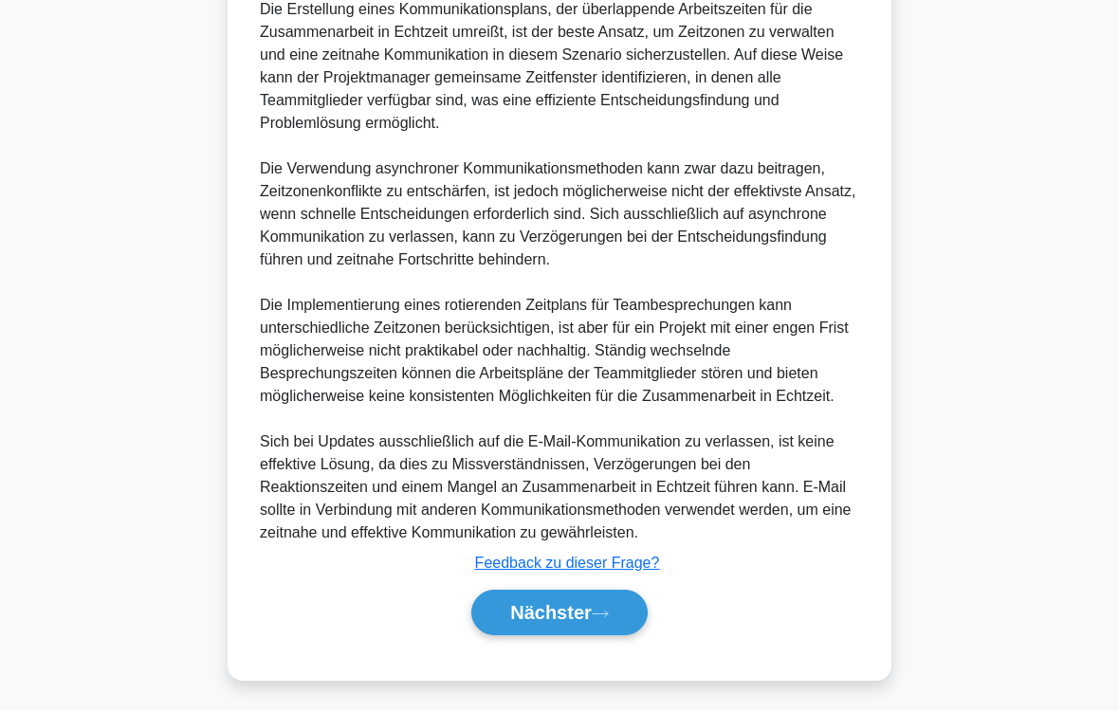
scroll to position [798, 0]
click at [595, 633] on button "Nächster" at bounding box center [559, 614] width 176 height 46
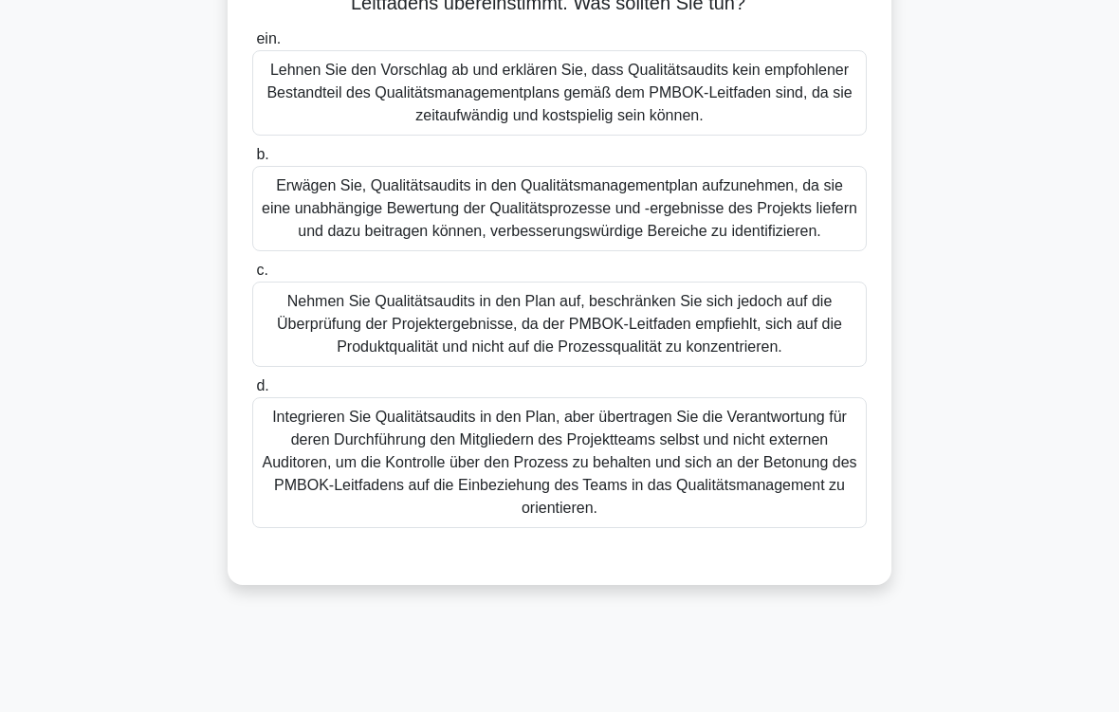
scroll to position [286, 0]
click at [725, 244] on div "Erwägen Sie, Qualitätsaudits in den Qualitätsmanagementplan aufzunehmen, da sie…" at bounding box center [559, 208] width 615 height 85
click at [252, 161] on input "b. Erwägen Sie, Qualitätsaudits in den Qualitätsmanagementplan aufzunehmen, da …" at bounding box center [252, 155] width 0 height 12
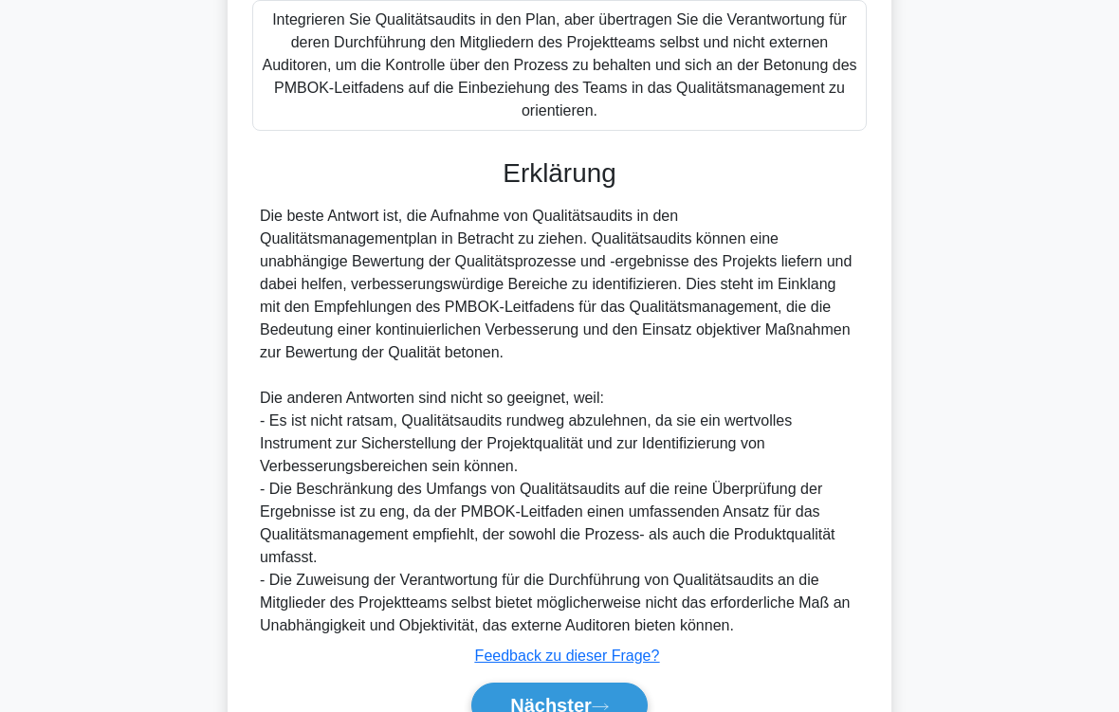
scroll to position [867, 0]
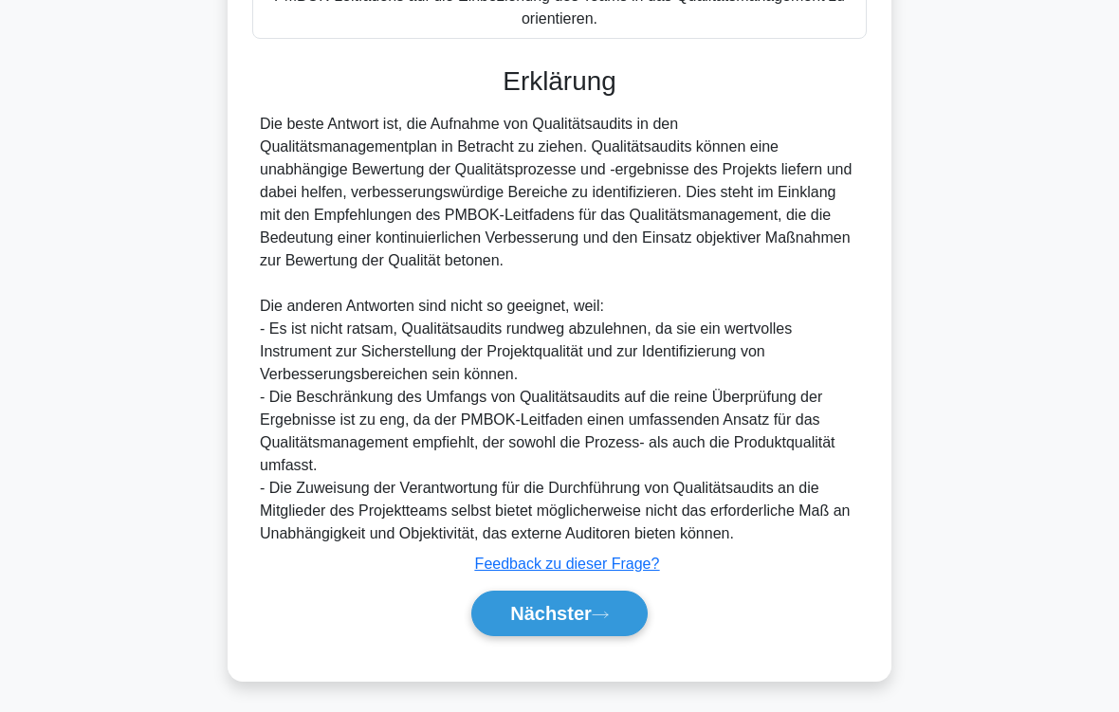
click at [560, 618] on font "Nächster" at bounding box center [551, 613] width 82 height 21
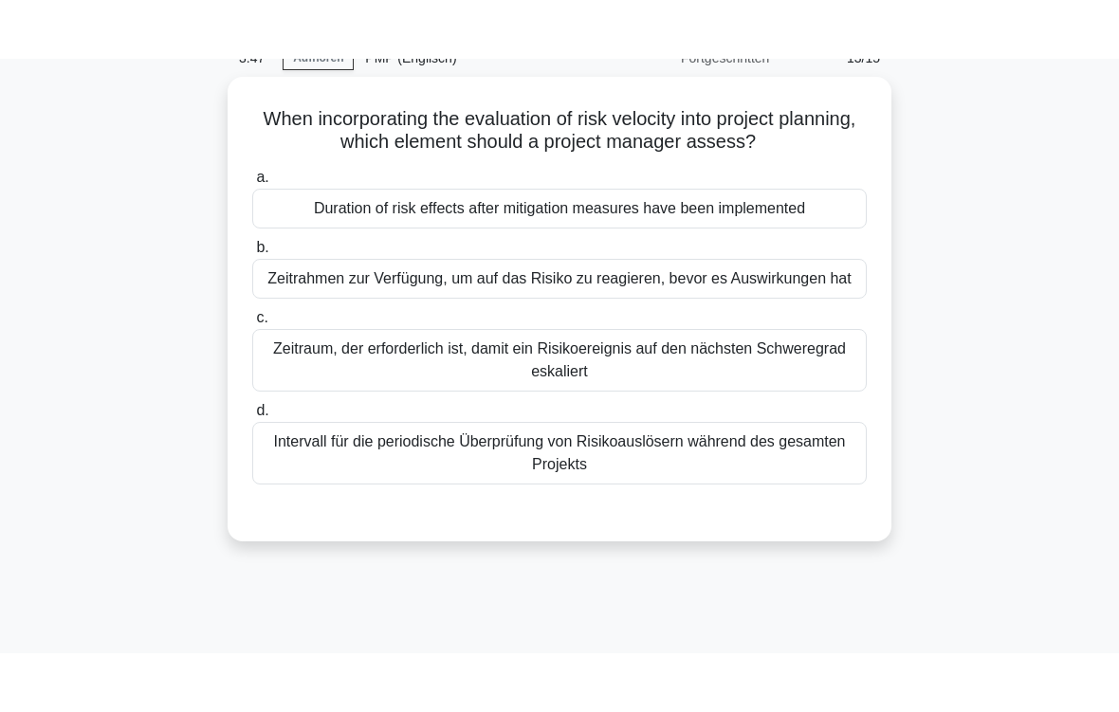
scroll to position [49, 0]
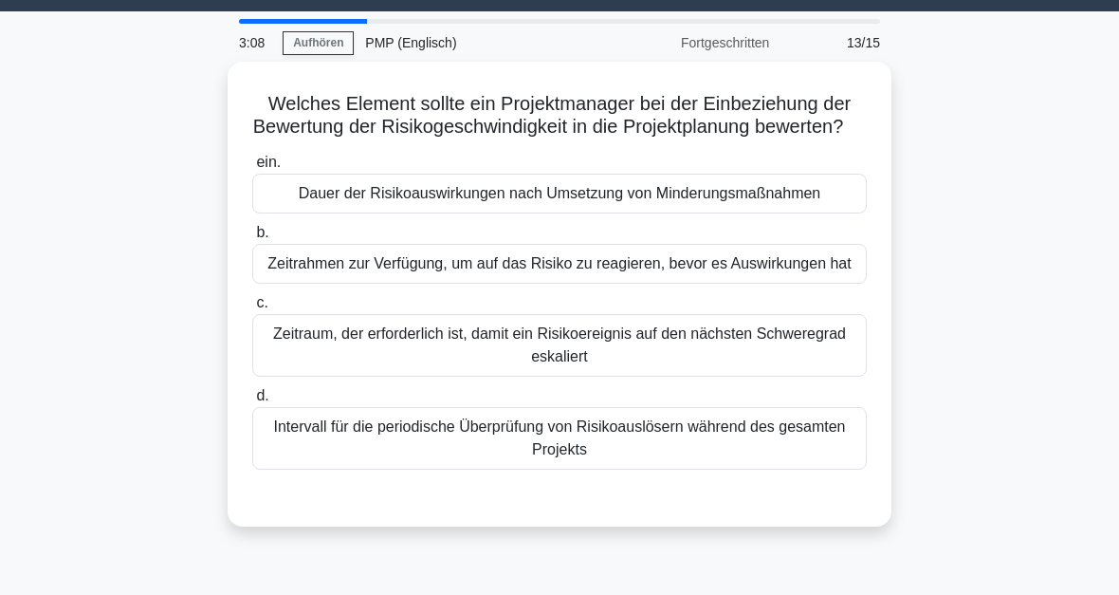
click at [791, 284] on div "Zeitrahmen zur Verfügung, um auf das Risiko zu reagieren, bevor es Auswirkungen…" at bounding box center [559, 264] width 615 height 40
click at [252, 239] on input "b. Zeitrahmen zur Verfügung, um auf das Risiko zu reagieren, bevor es Auswirkun…" at bounding box center [252, 233] width 0 height 12
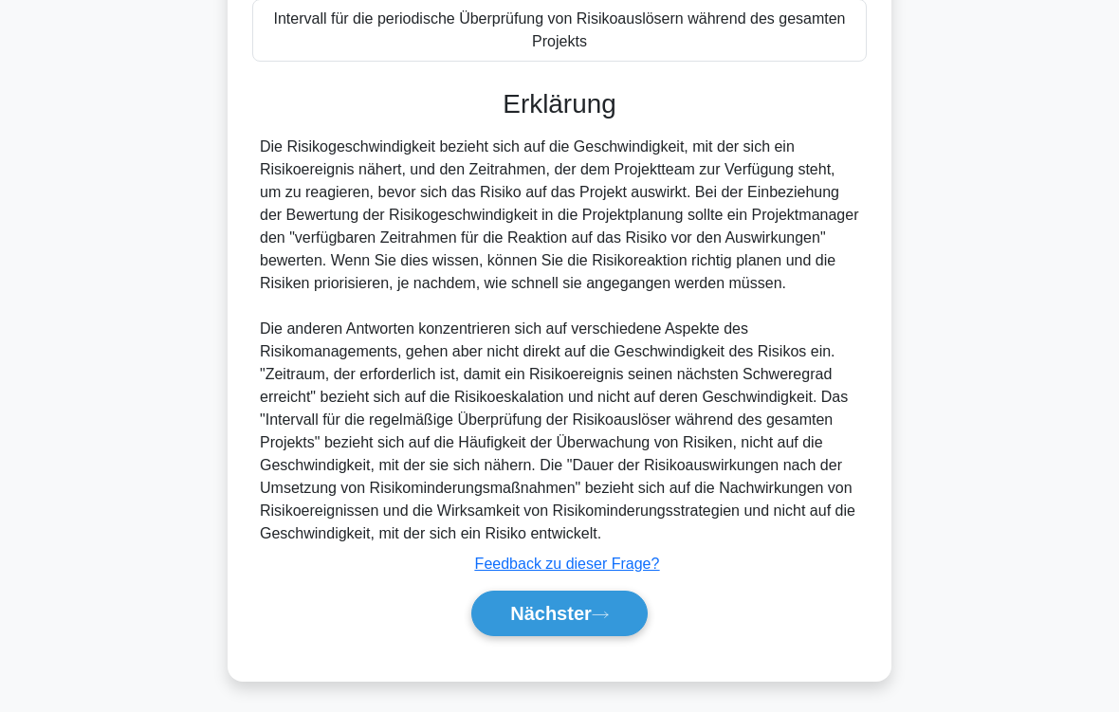
scroll to position [571, 0]
click at [590, 620] on font "Nächster" at bounding box center [551, 613] width 82 height 21
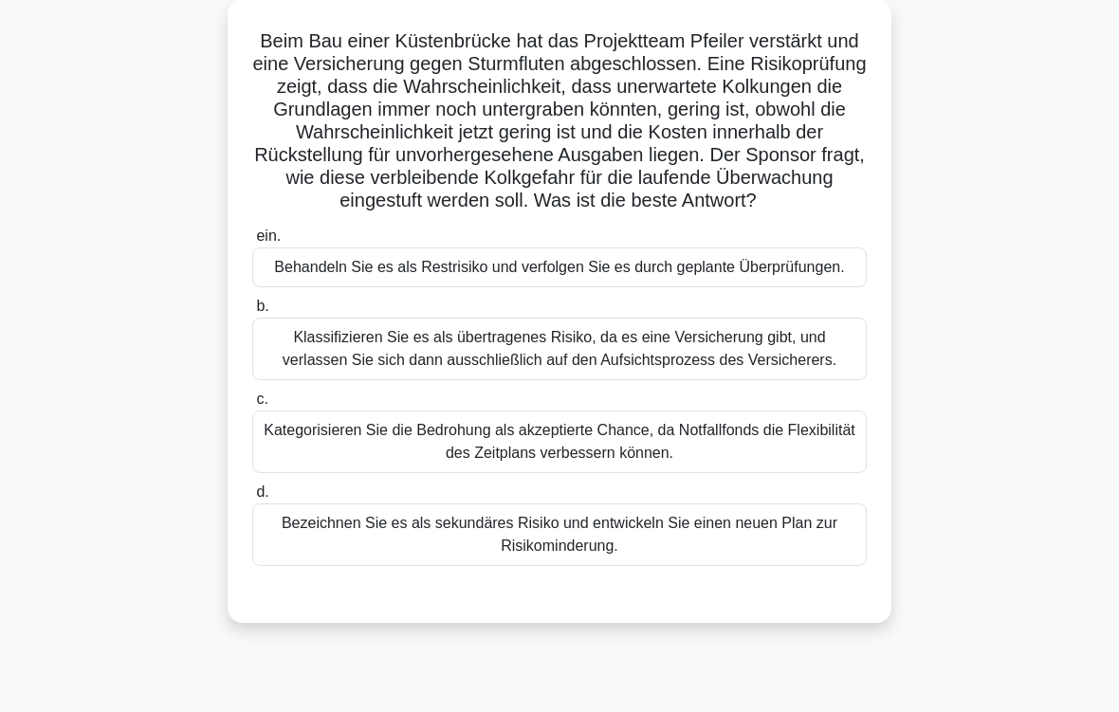
scroll to position [119, 0]
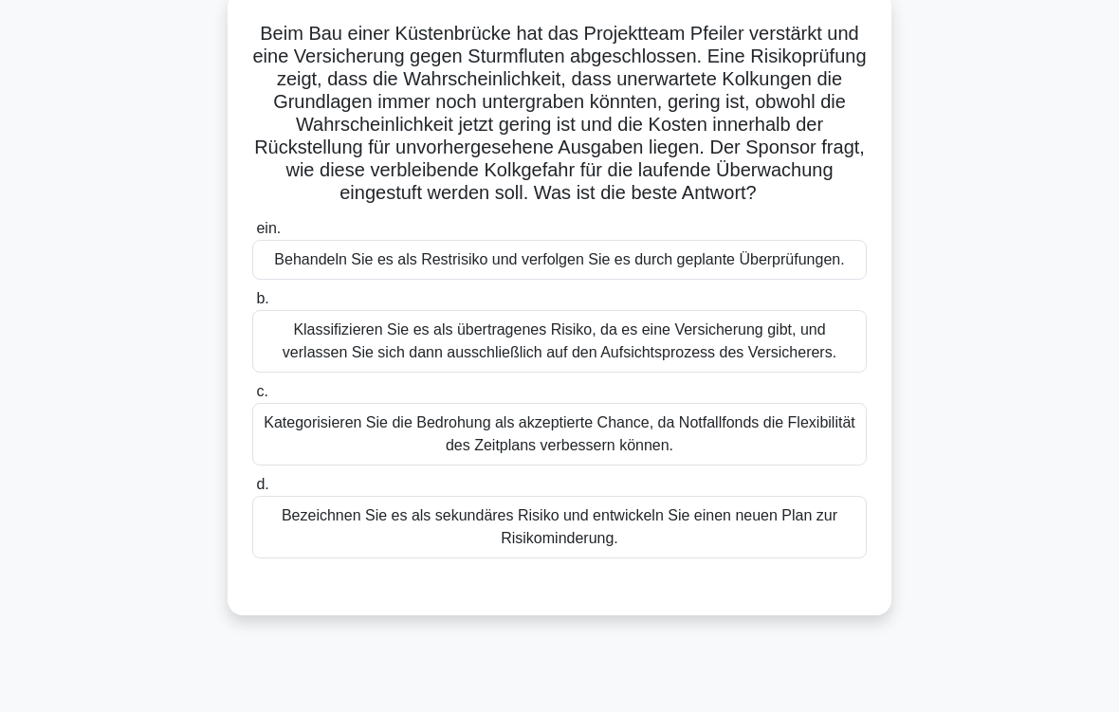
click at [561, 280] on div "Behandeln Sie es als Restrisiko und verfolgen Sie es durch geplante Überprüfung…" at bounding box center [559, 260] width 615 height 40
click at [252, 235] on input "ein. Behandeln Sie es als Restrisiko und verfolgen Sie es durch geplante Überpr…" at bounding box center [252, 229] width 0 height 12
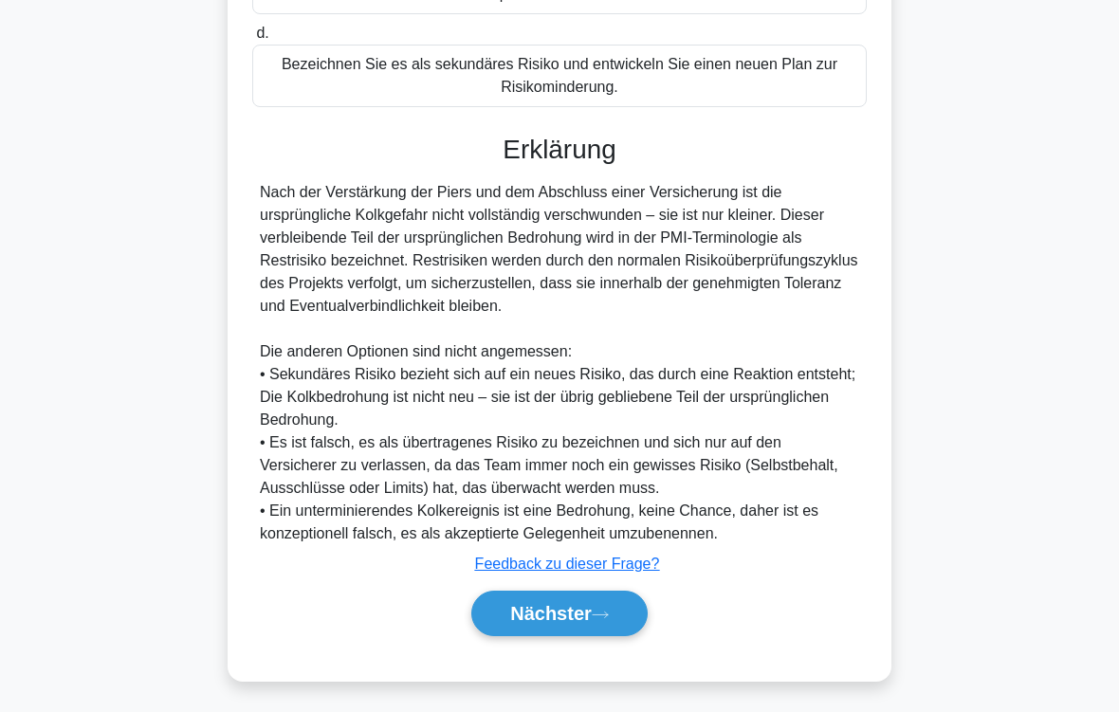
scroll to position [685, 0]
click at [591, 626] on button "Nächster" at bounding box center [559, 614] width 176 height 46
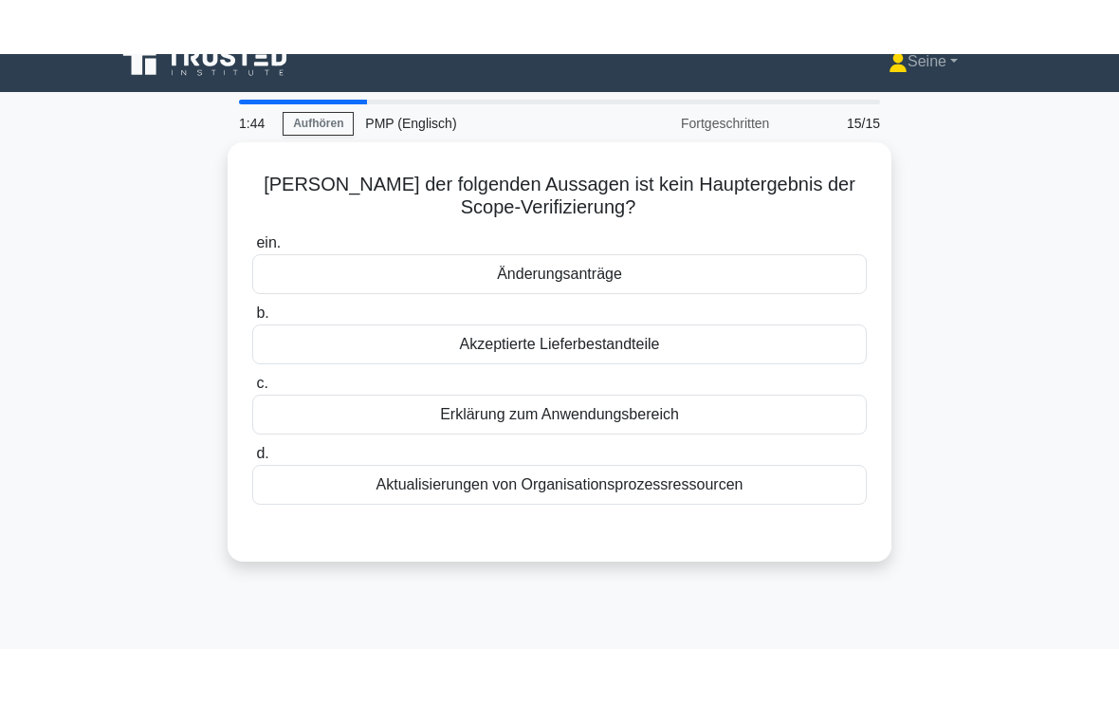
scroll to position [24, 0]
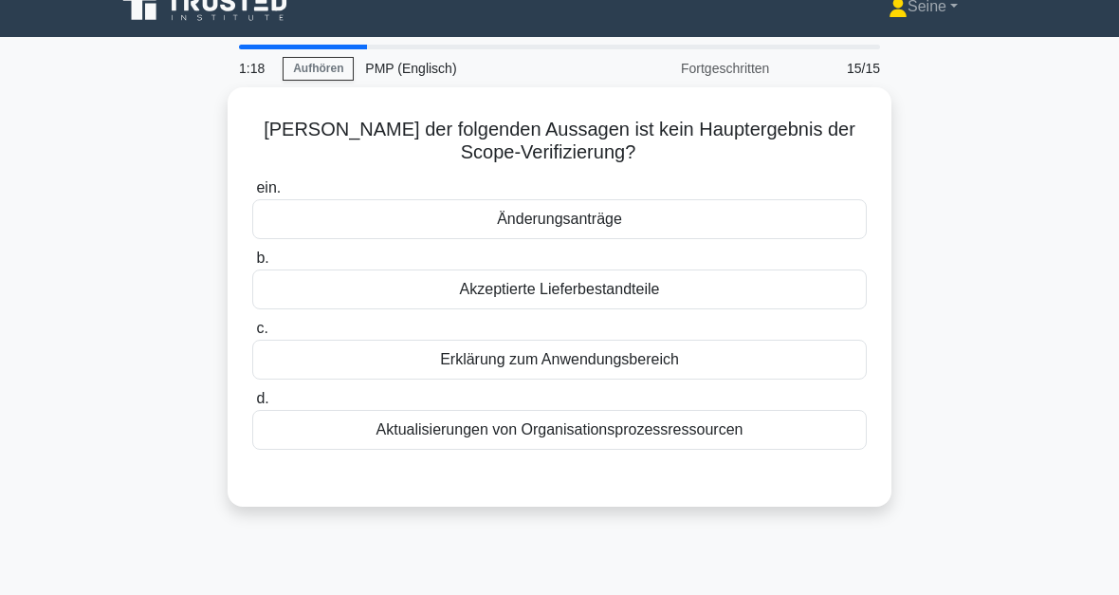
click at [816, 431] on div "Aktualisierungen von Organisationsprozessressourcen" at bounding box center [559, 430] width 615 height 40
click at [252, 405] on input "d. Aktualisierungen von Organisationsprozessressourcen" at bounding box center [252, 399] width 0 height 12
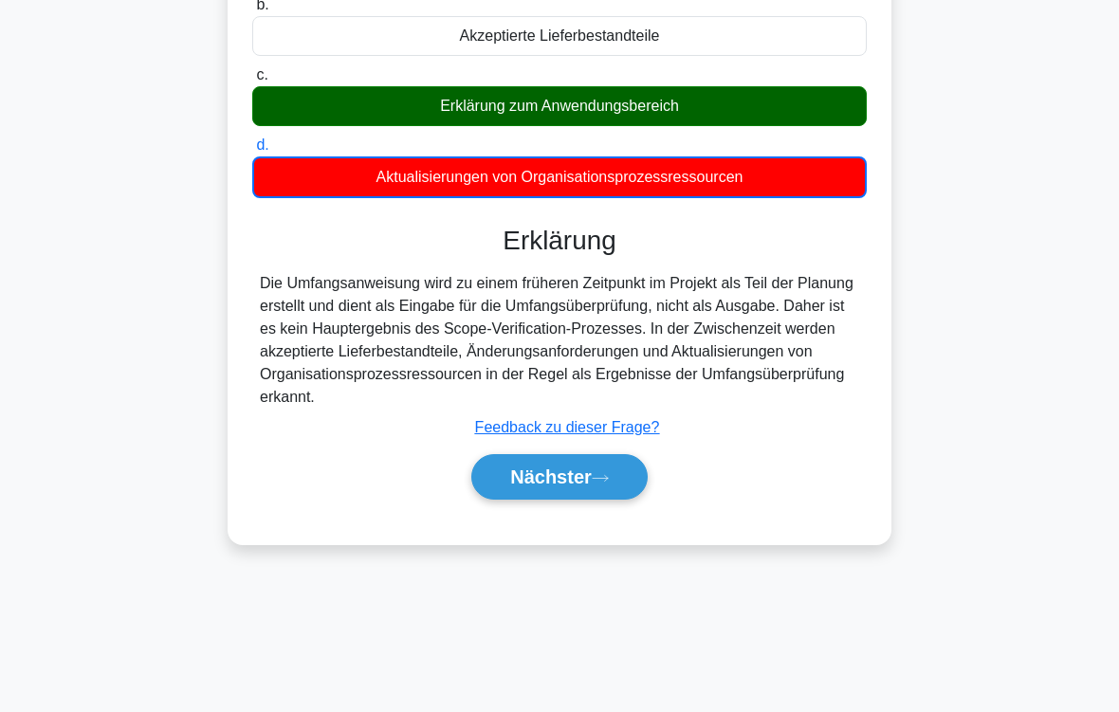
scroll to position [277, 0]
click at [560, 487] on font "Nächster" at bounding box center [551, 477] width 82 height 21
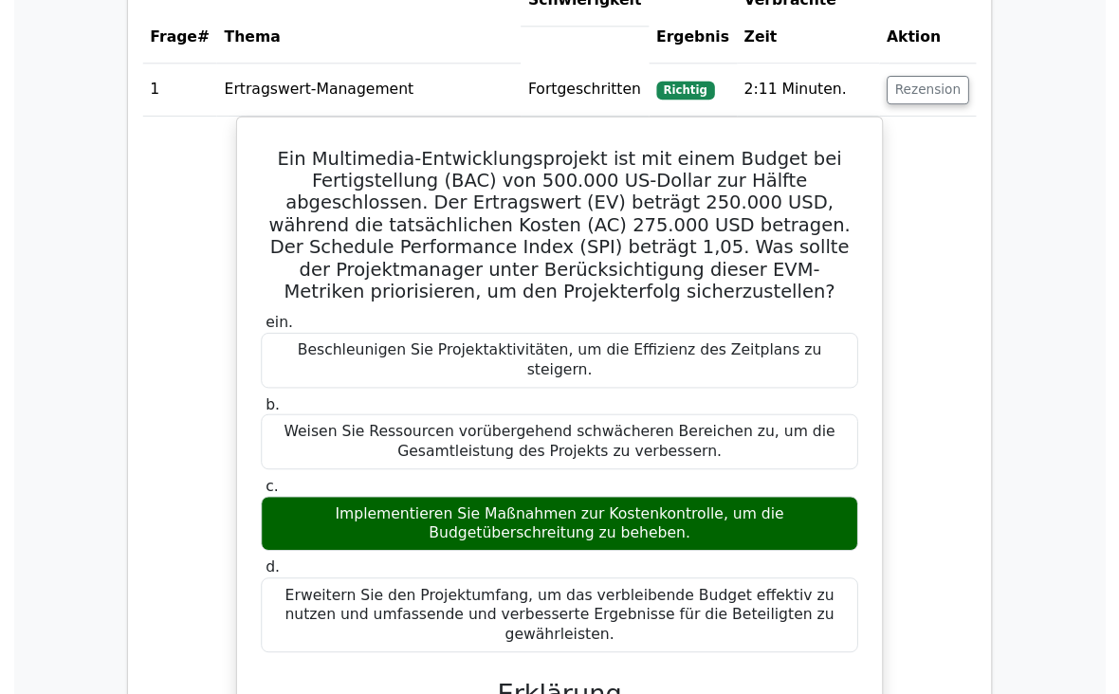
scroll to position [1273, 0]
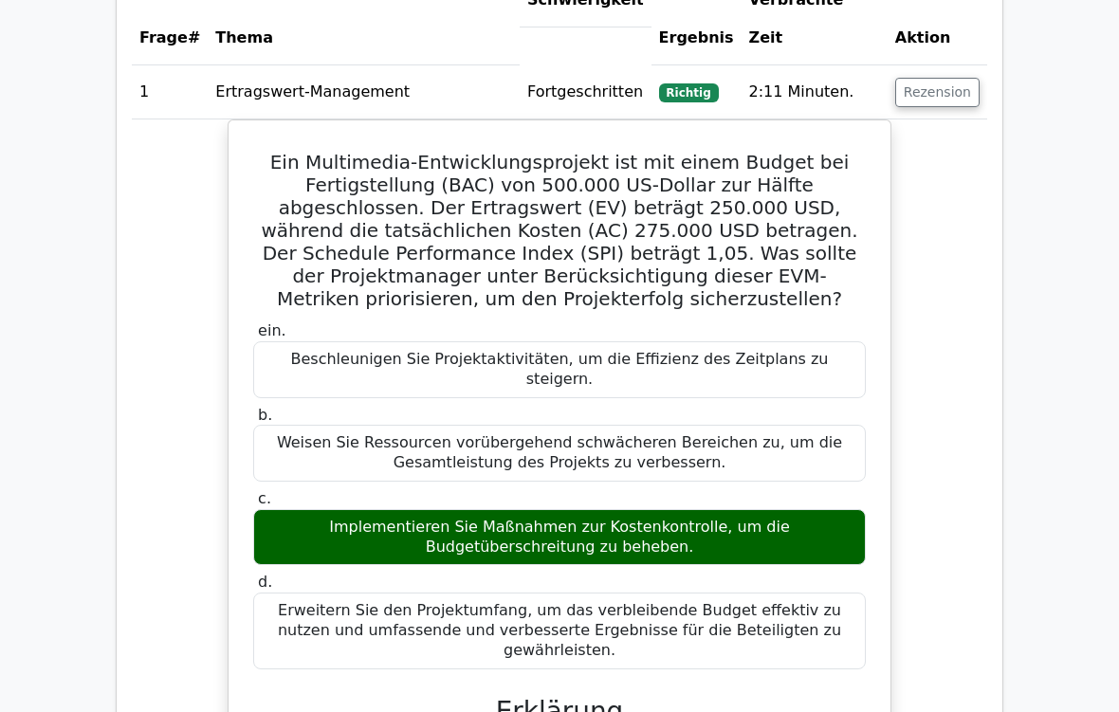
click at [821, 509] on div "Implementieren Sie Maßnahmen zur Kostenkontrolle, um die Budgetüberschreitung z…" at bounding box center [559, 537] width 613 height 57
click at [0, 416] on main "Ihre Testergebnisse Projektmanagement-Profi 79% Ihre Punktzahl Üben Sie weiter!…" at bounding box center [559, 389] width 1119 height 3202
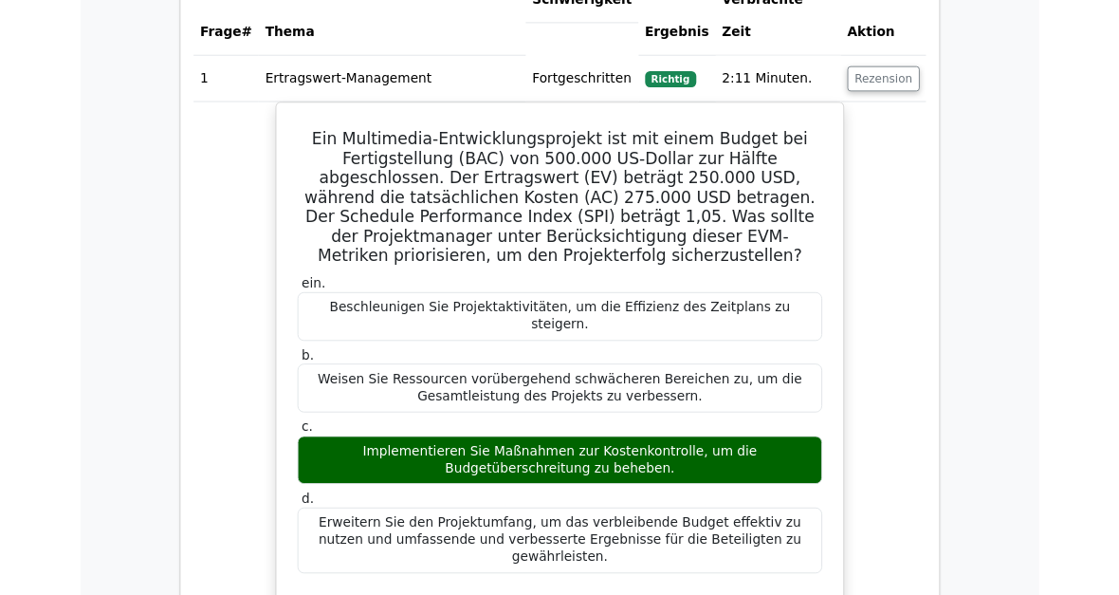
scroll to position [1272, 0]
